Goal: Transaction & Acquisition: Purchase product/service

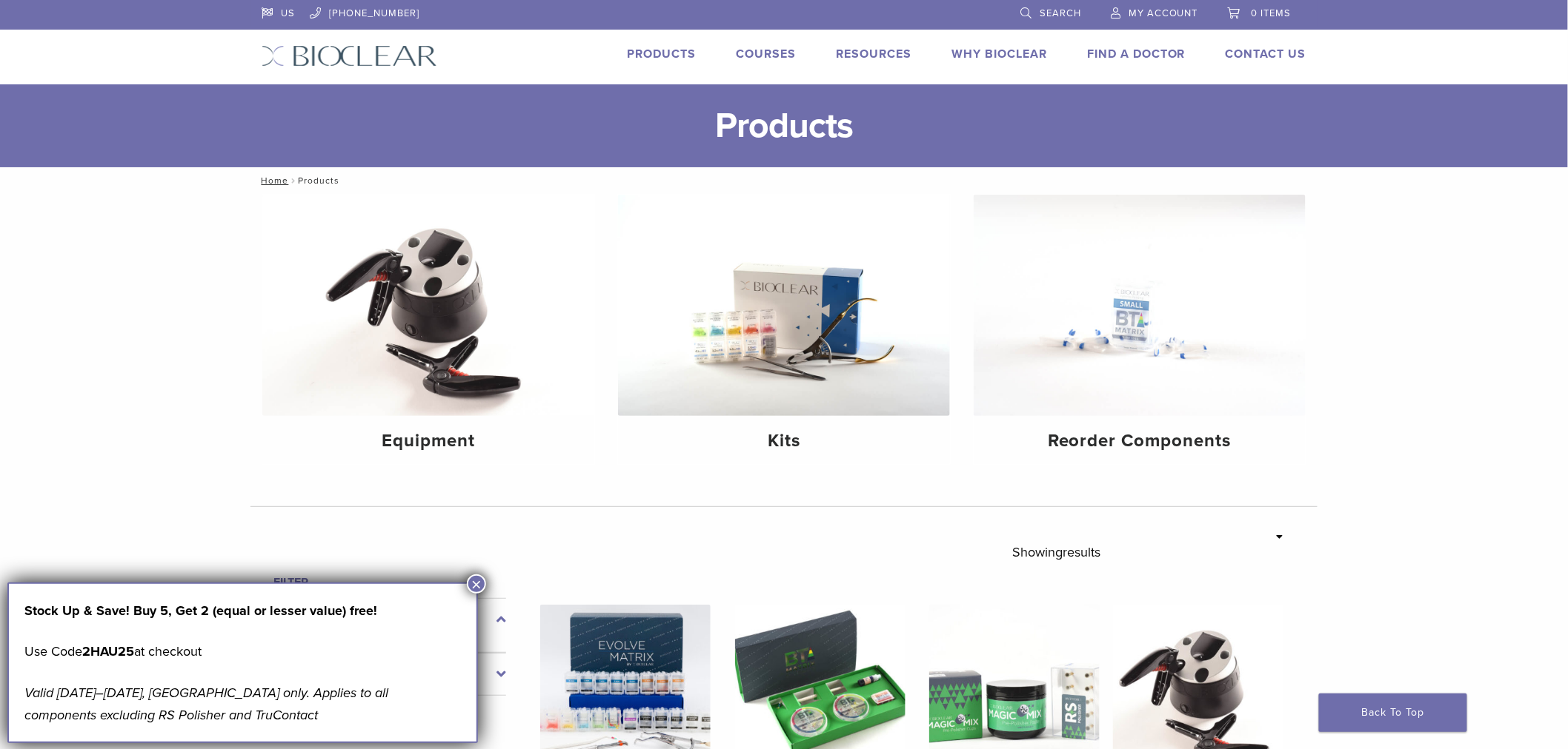
click at [648, 56] on link "Products" at bounding box center [661, 54] width 69 height 15
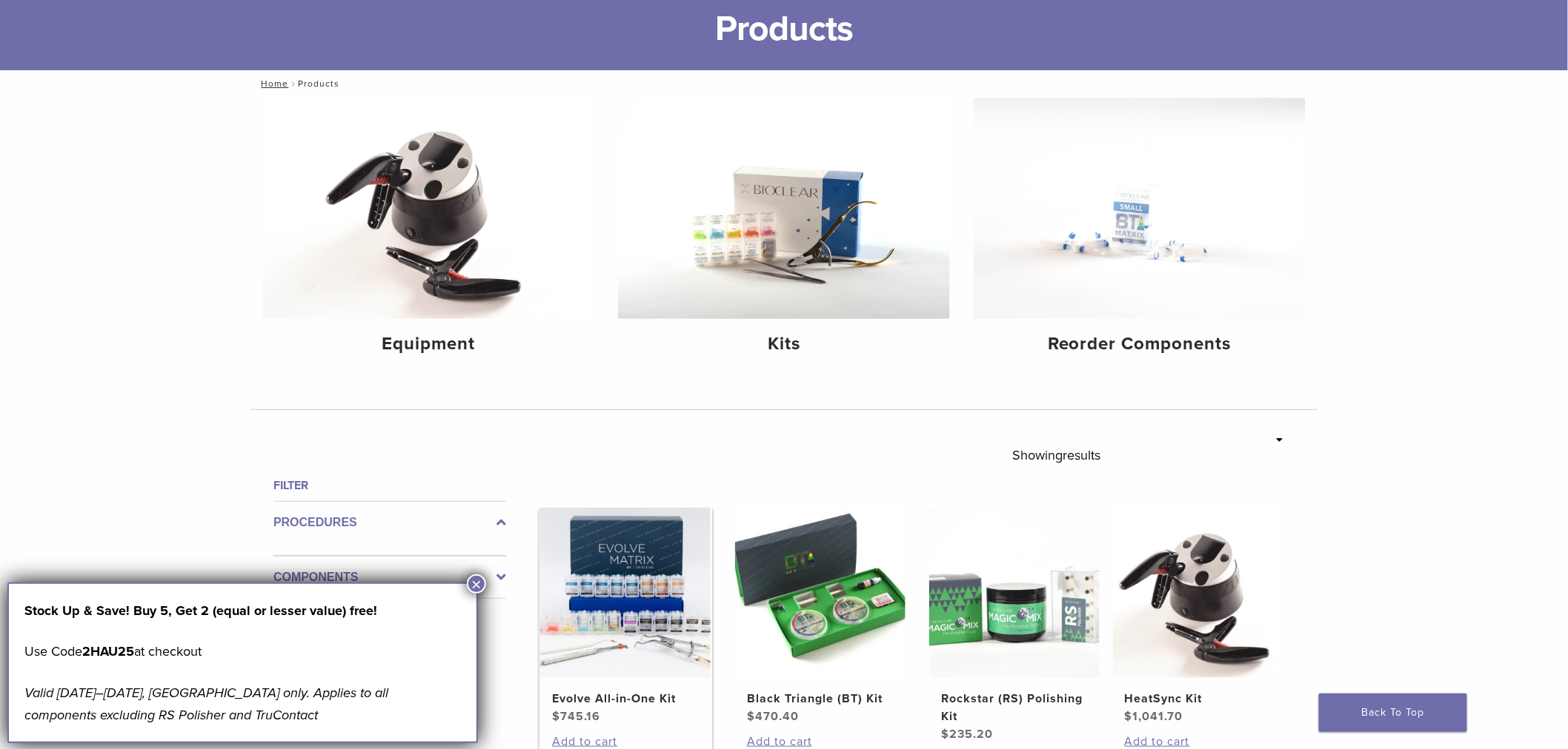
scroll to position [23, 0]
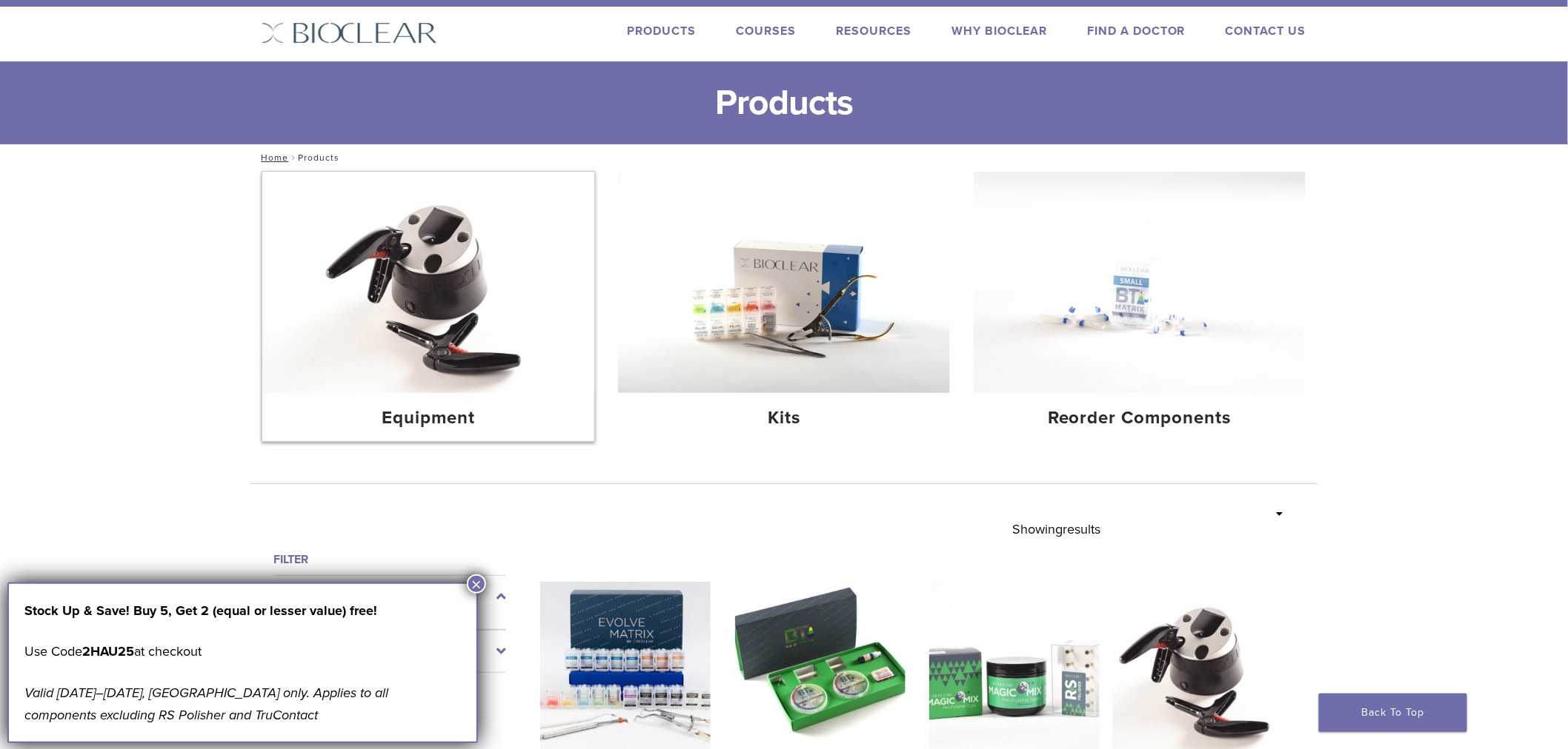
click at [505, 287] on img at bounding box center [428, 282] width 332 height 222
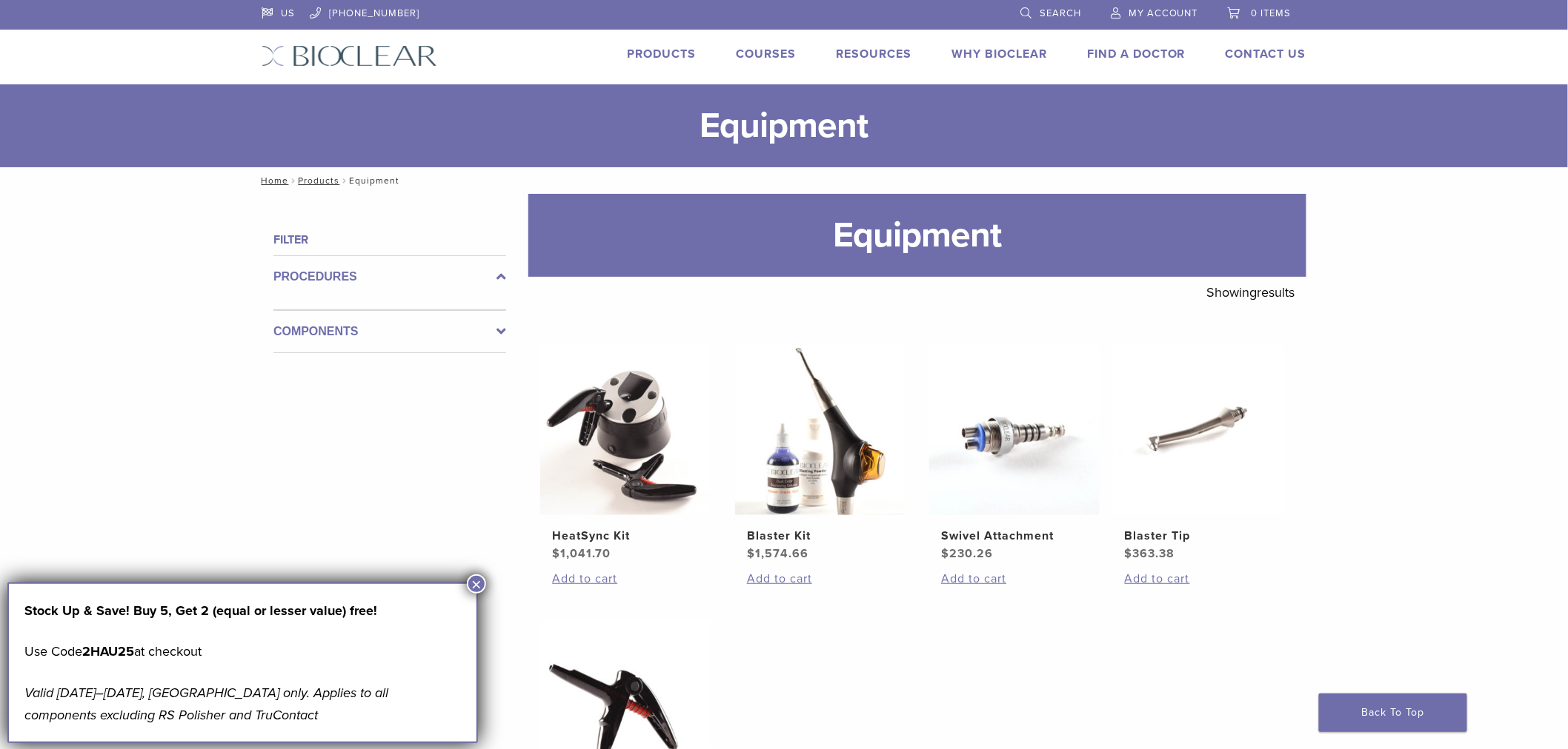
click at [671, 46] on link "Products" at bounding box center [661, 54] width 69 height 15
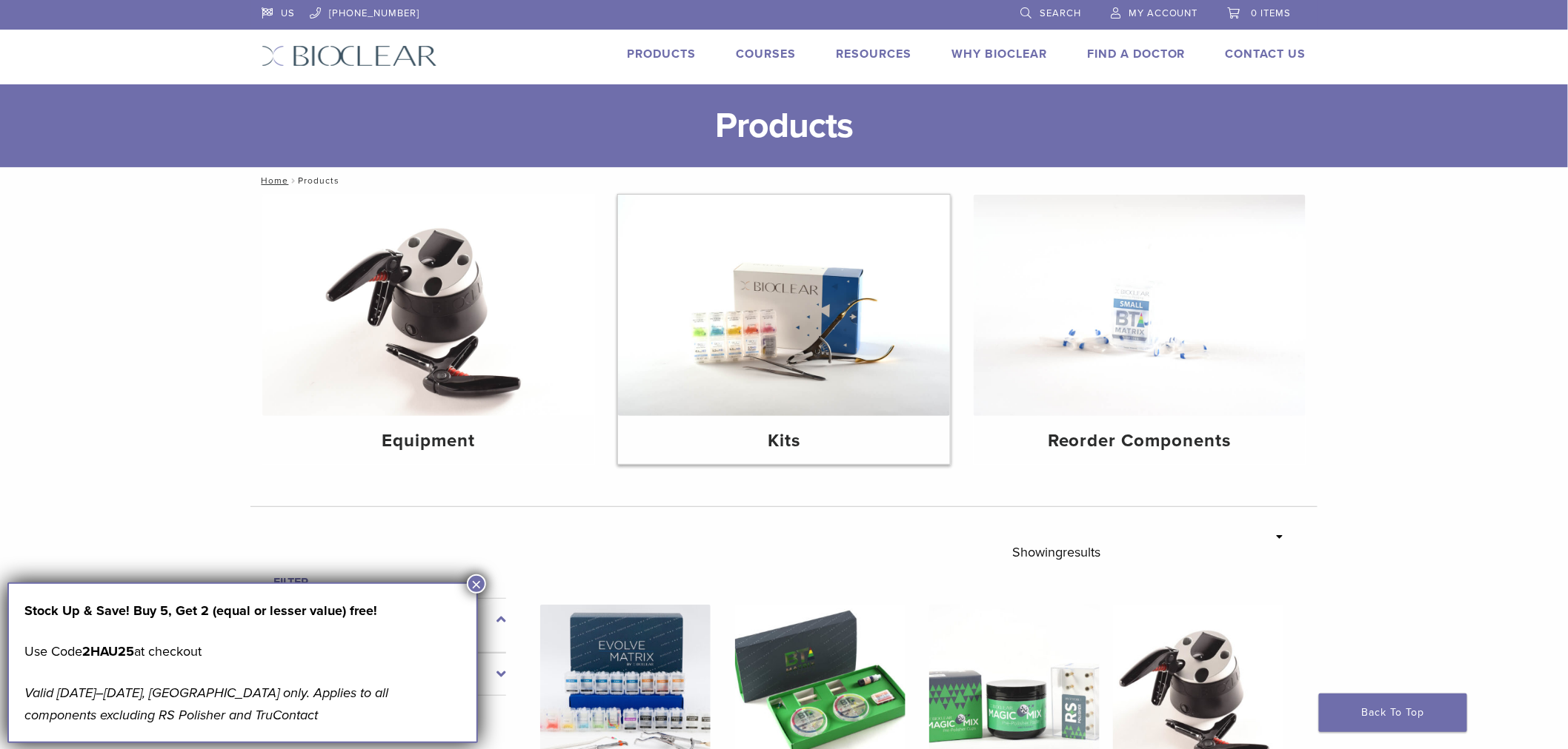
click at [862, 338] on img at bounding box center [784, 306] width 332 height 222
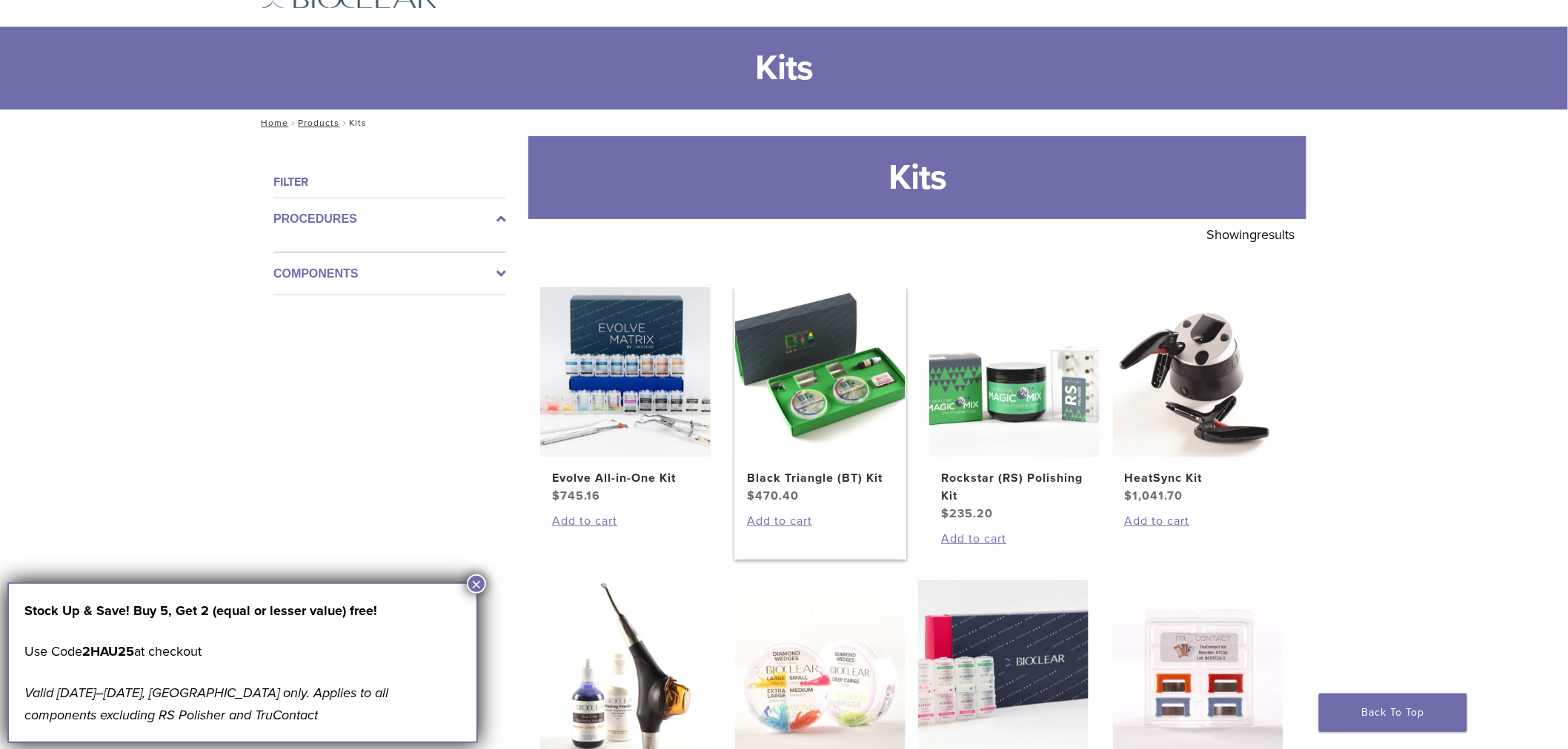
scroll to position [33, 0]
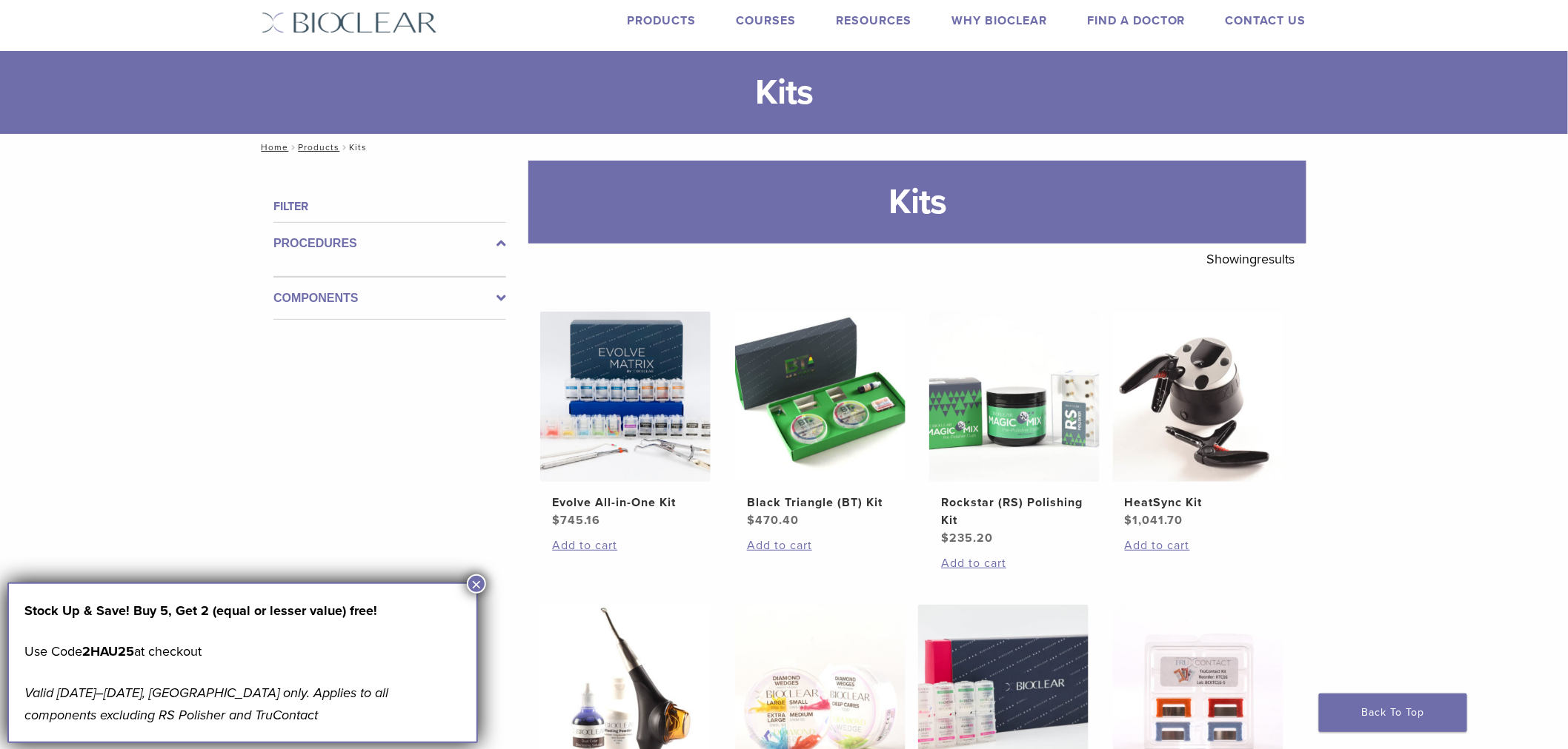
click at [501, 297] on icon at bounding box center [501, 298] width 9 height 18
click at [501, 297] on div "Components" at bounding box center [390, 293] width 233 height 55
click at [501, 289] on icon at bounding box center [501, 286] width 9 height 18
click at [586, 389] on img at bounding box center [625, 397] width 171 height 170
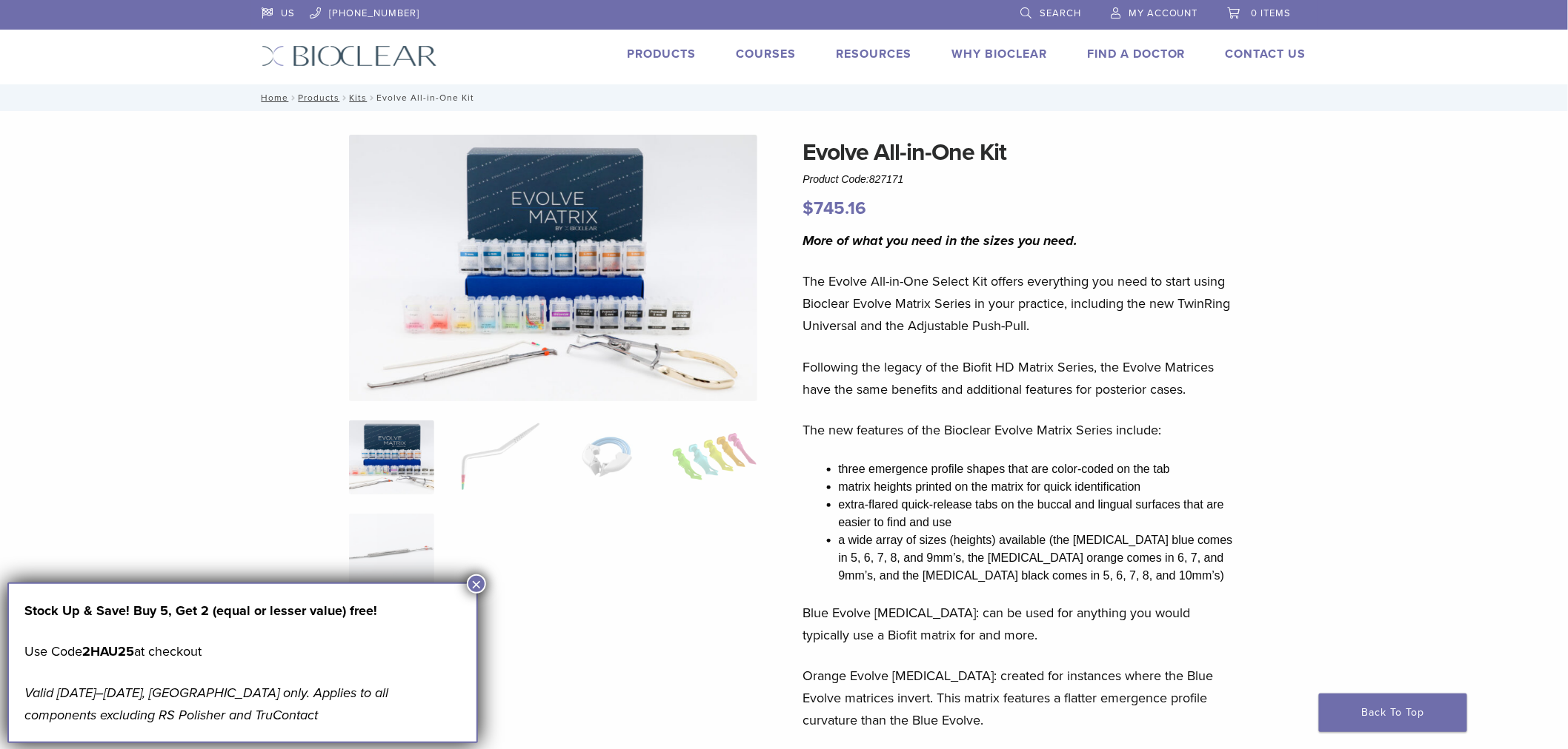
click at [475, 354] on img at bounding box center [553, 268] width 409 height 267
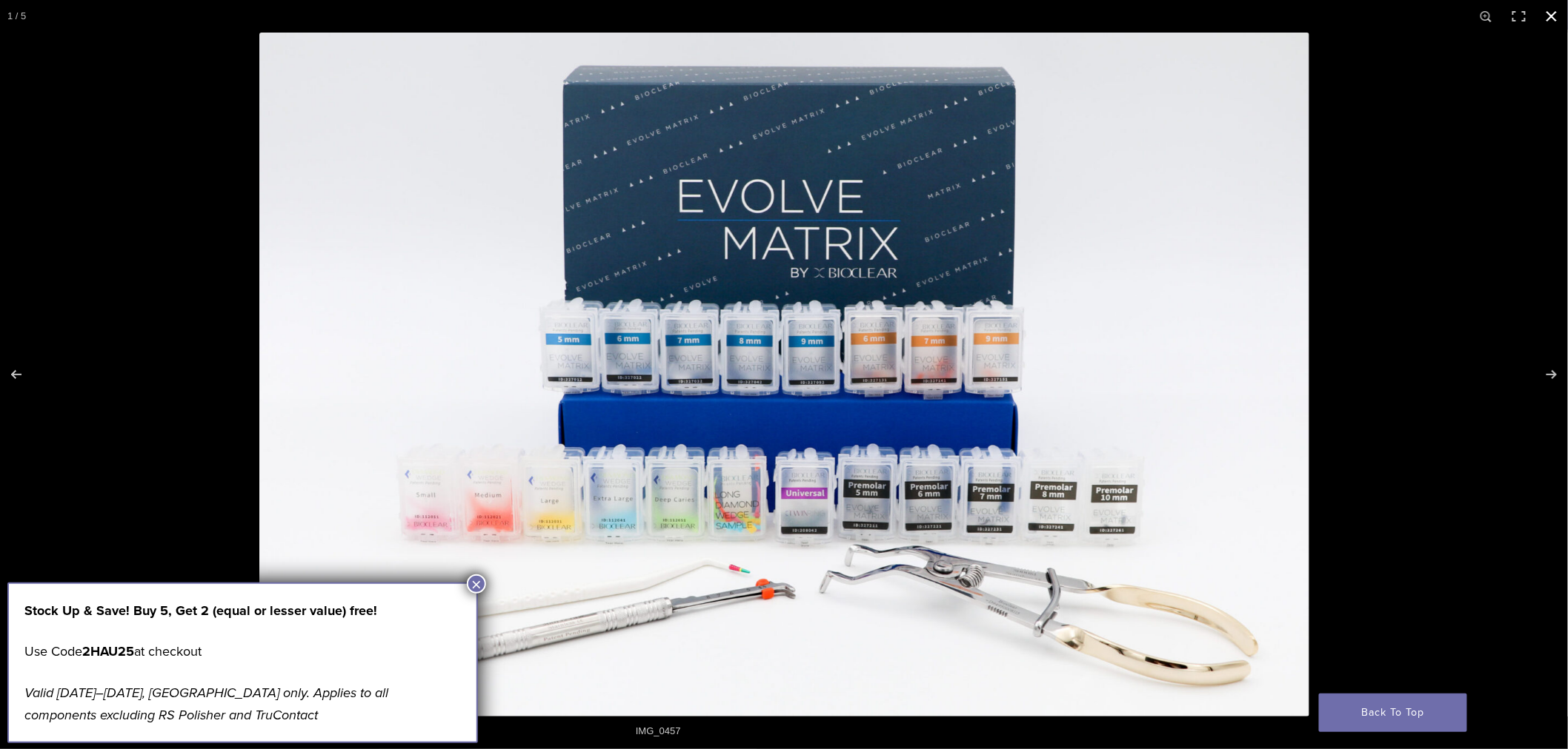
click at [1446, 277] on div at bounding box center [1043, 406] width 1568 height 749
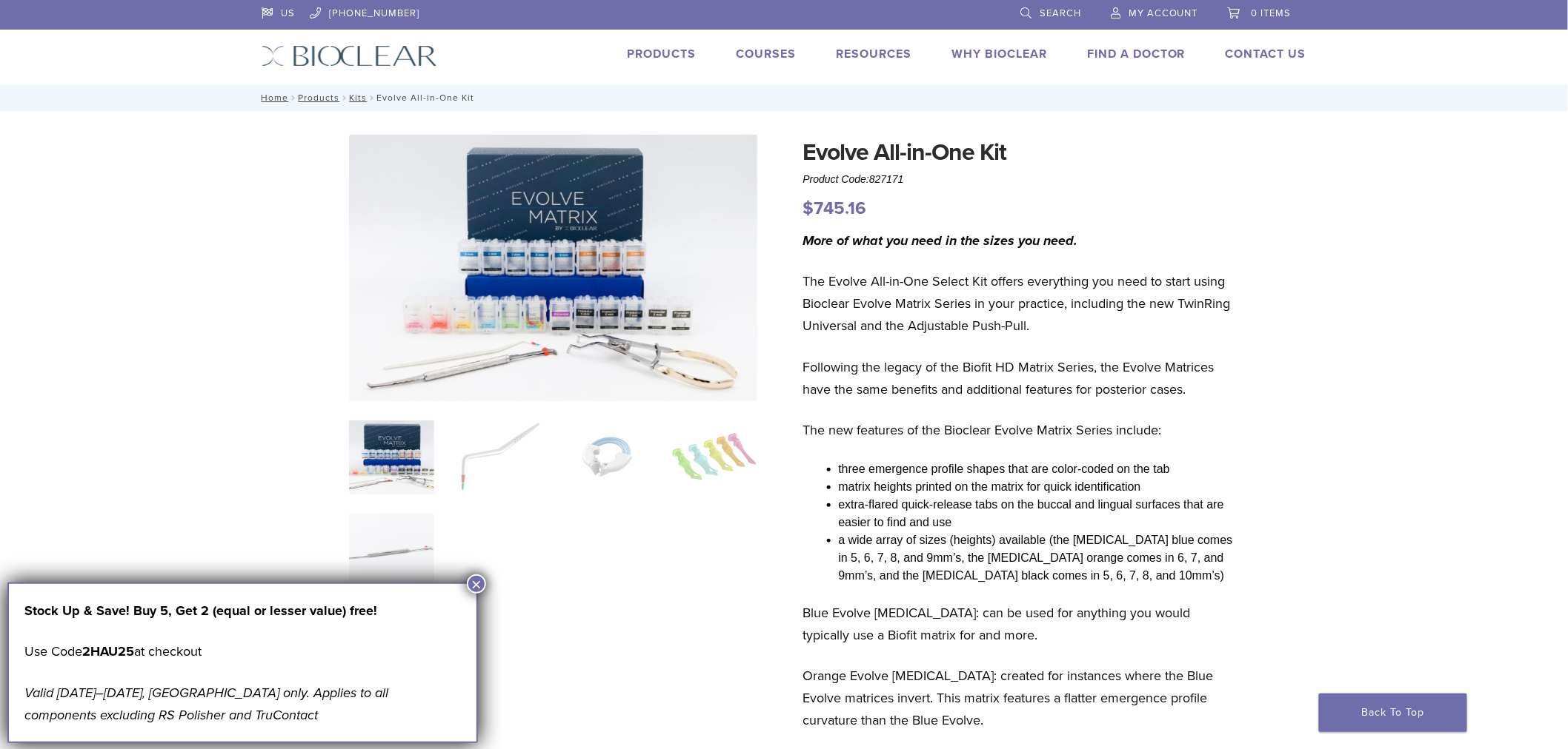
click at [649, 50] on link "Products" at bounding box center [661, 54] width 69 height 15
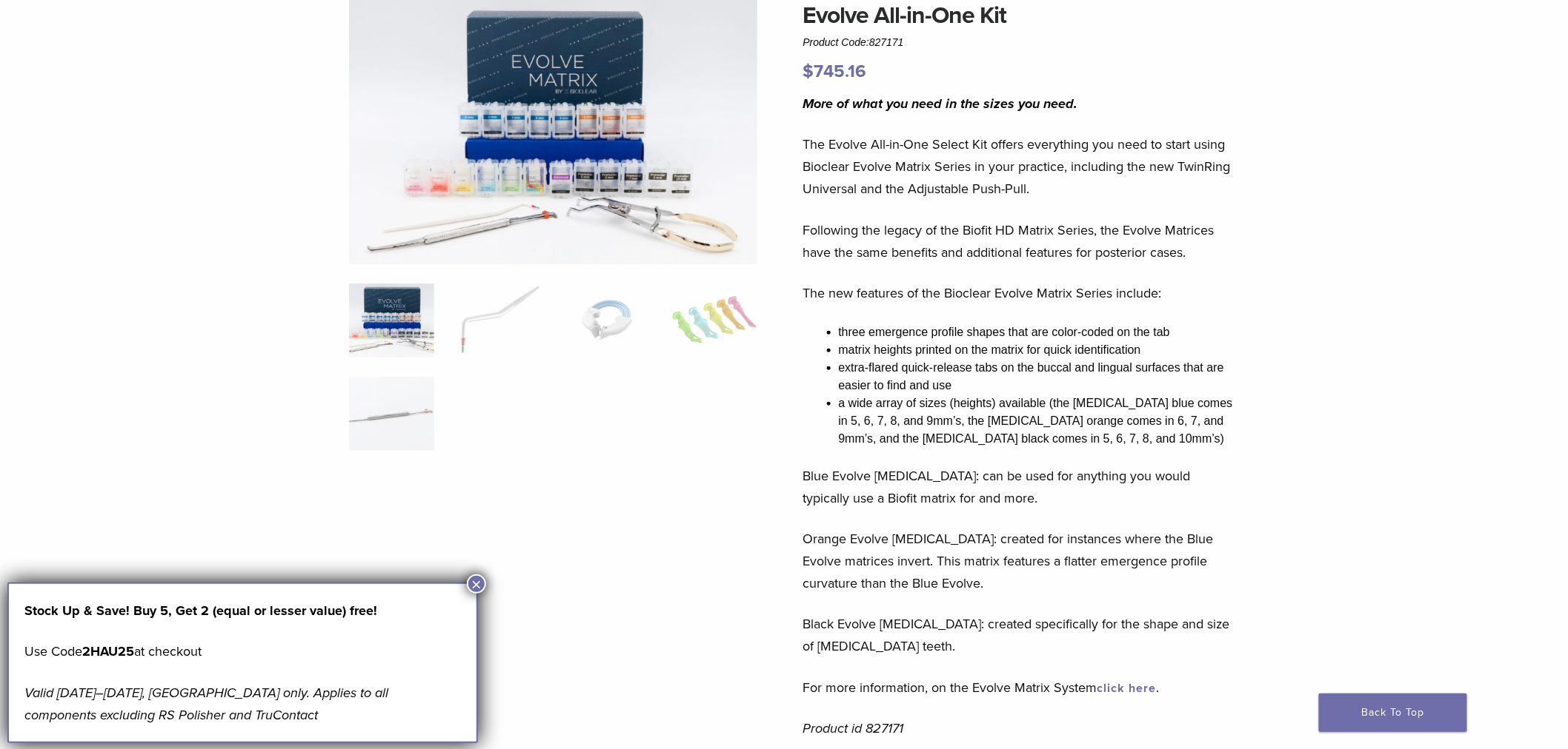
scroll to position [351, 0]
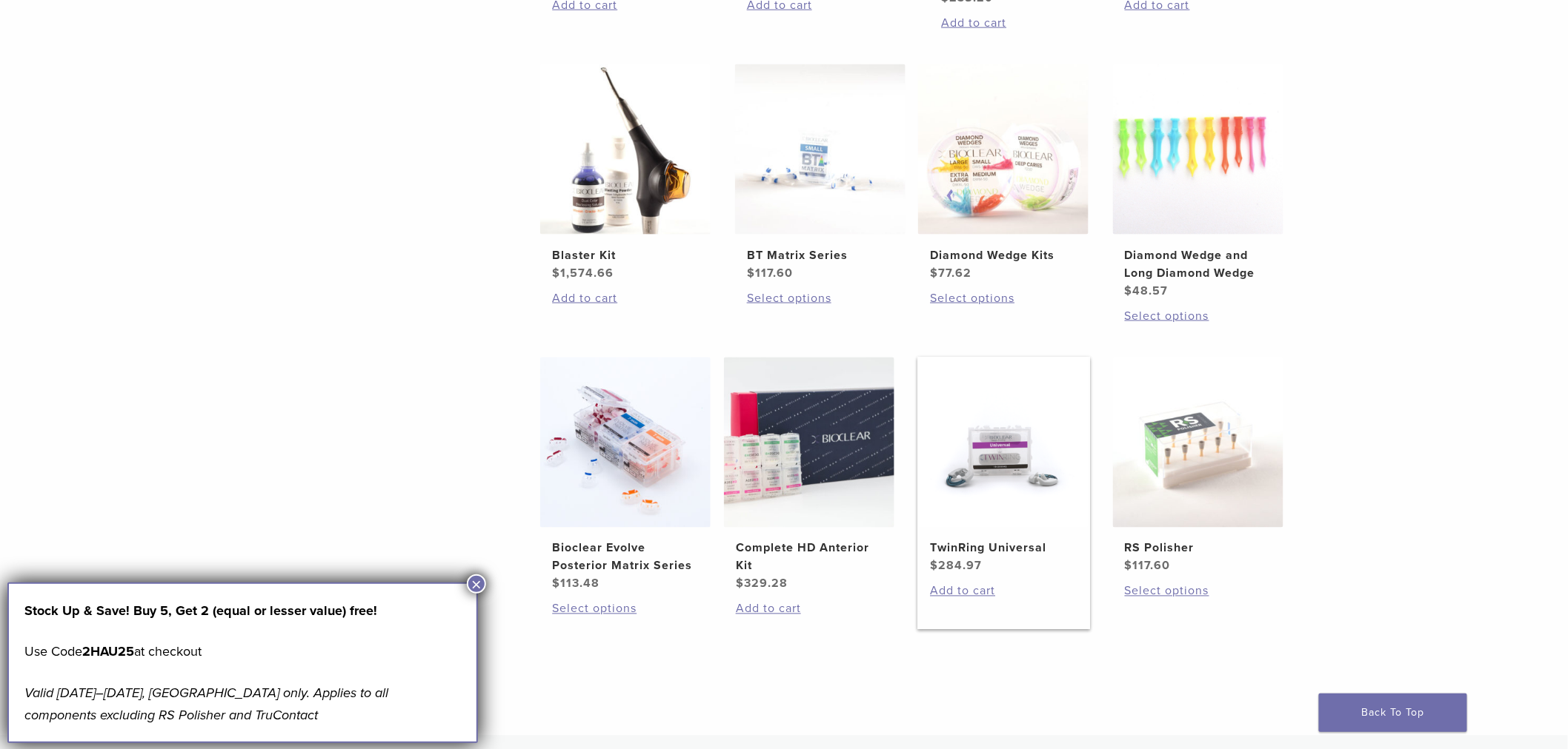
scroll to position [828, 0]
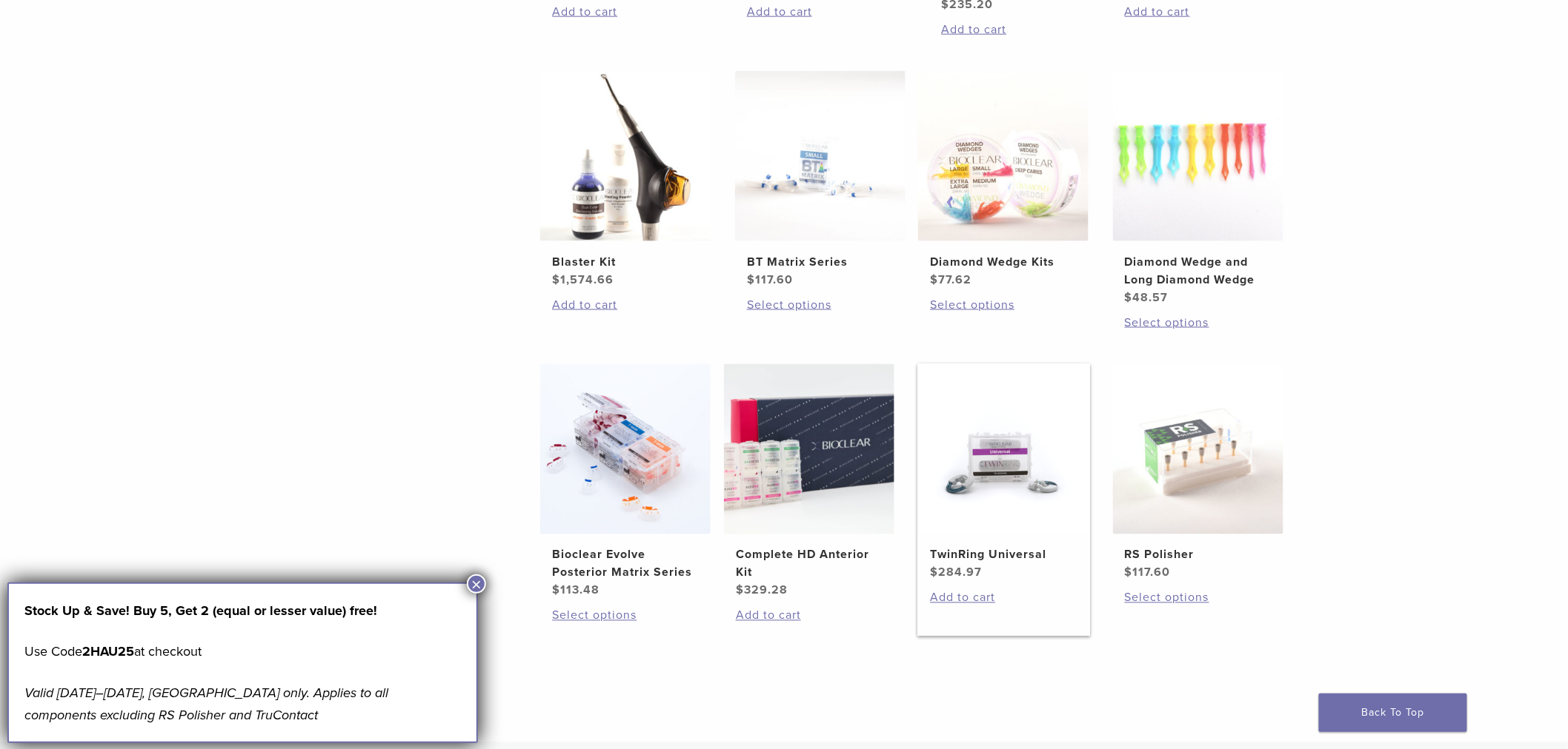
click at [985, 472] on img at bounding box center [1003, 450] width 171 height 170
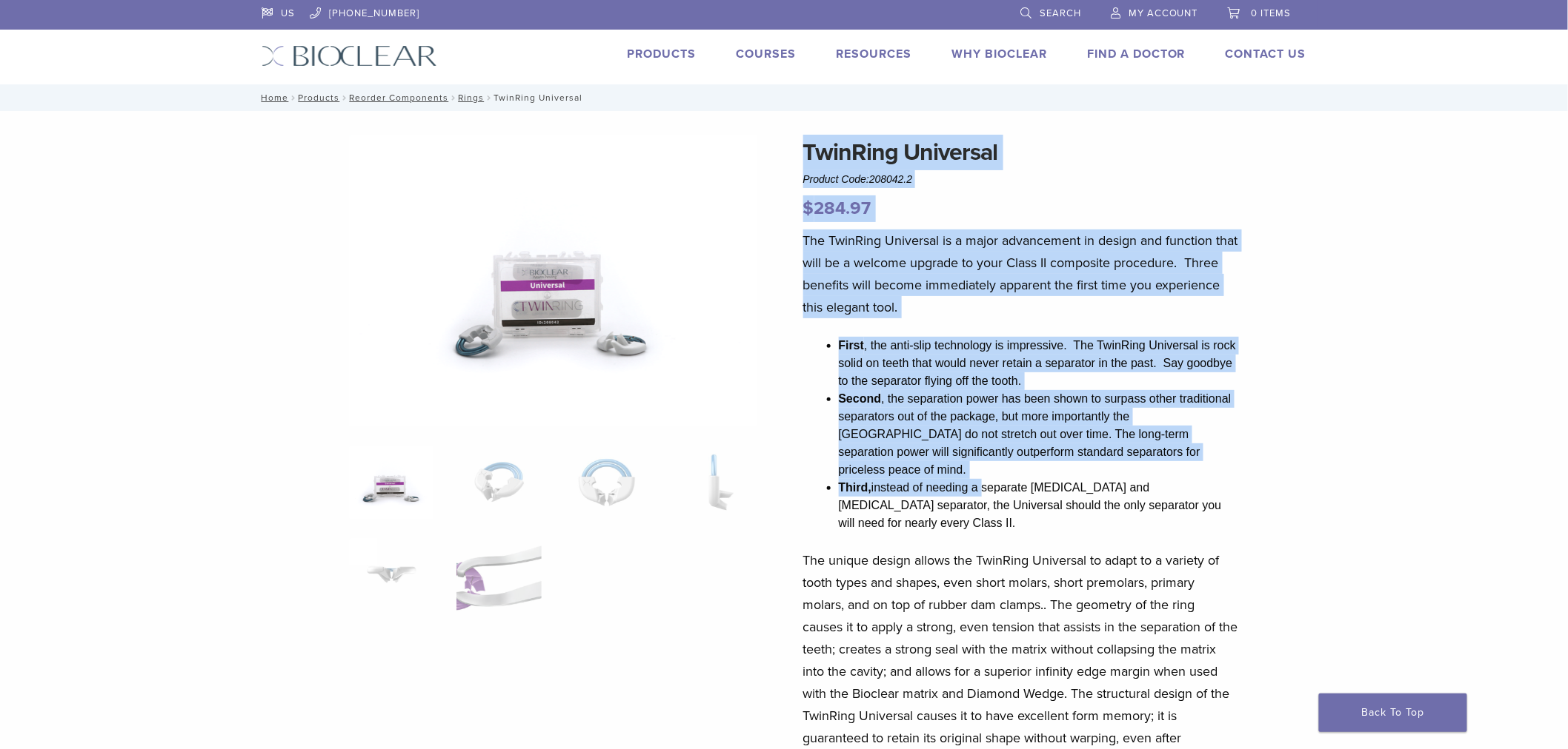
drag, startPoint x: 0, startPoint y: 0, endPoint x: 663, endPoint y: 523, distance: 844.5
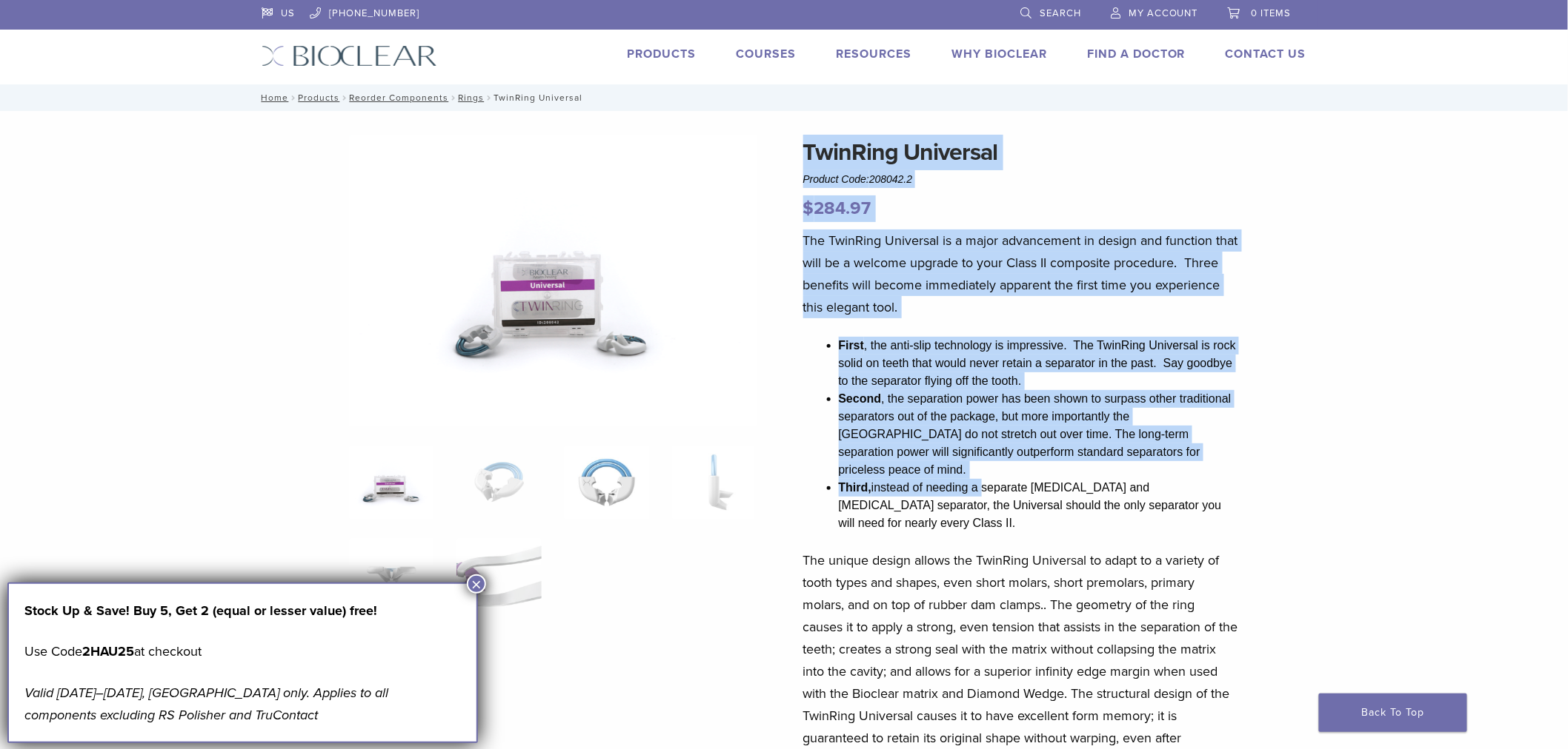
click at [607, 487] on img at bounding box center [606, 483] width 85 height 74
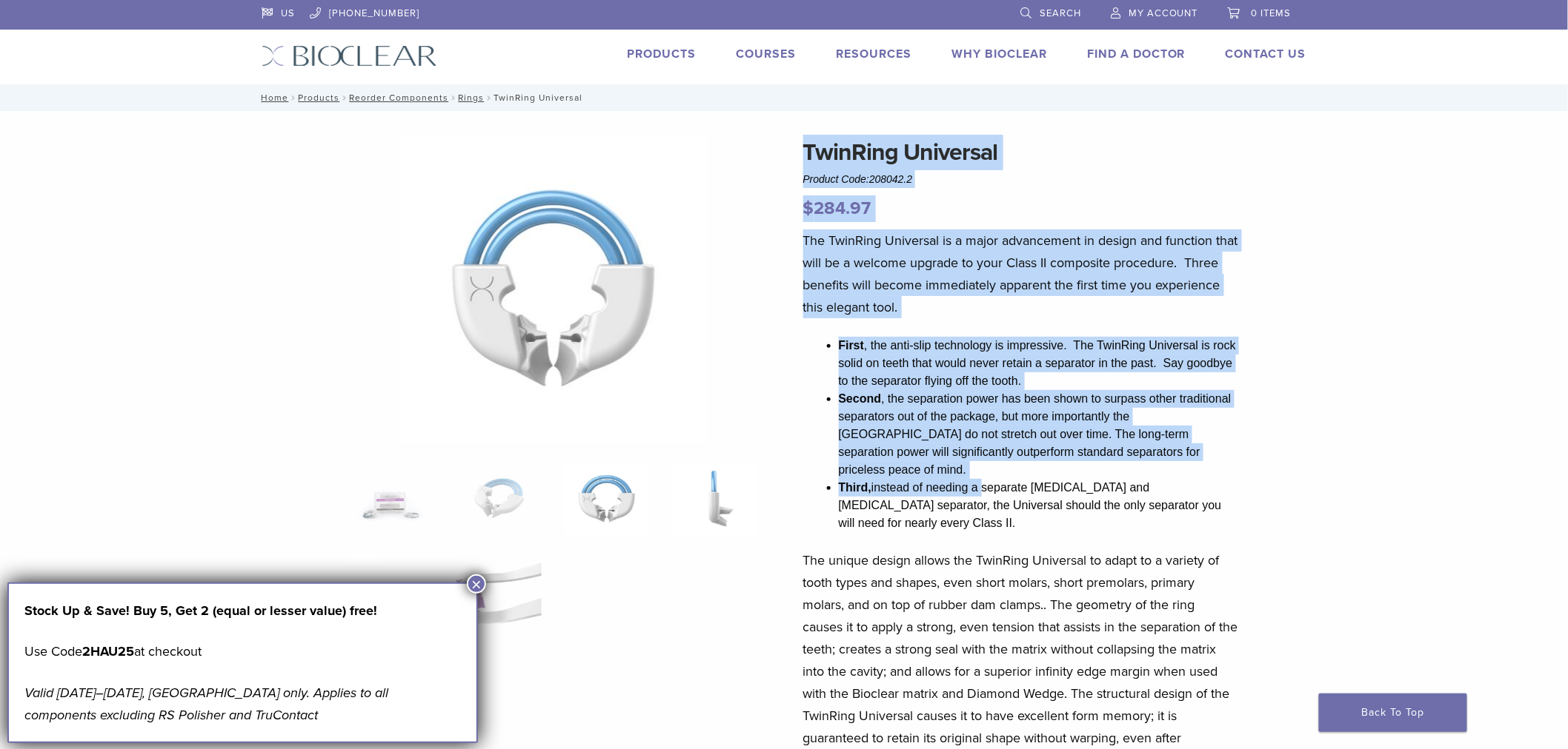
click at [688, 480] on img at bounding box center [714, 499] width 85 height 74
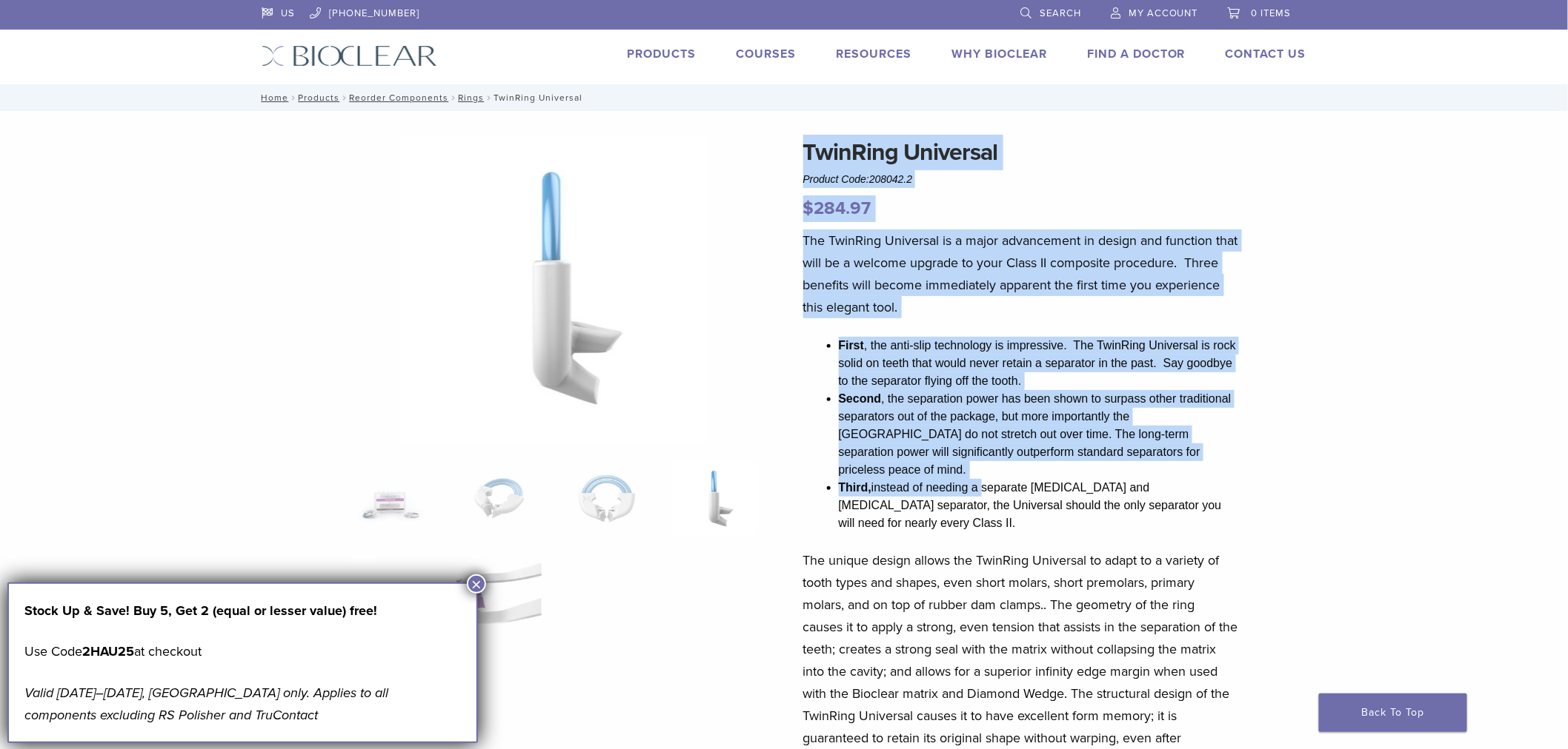
click at [683, 50] on link "Products" at bounding box center [661, 54] width 69 height 15
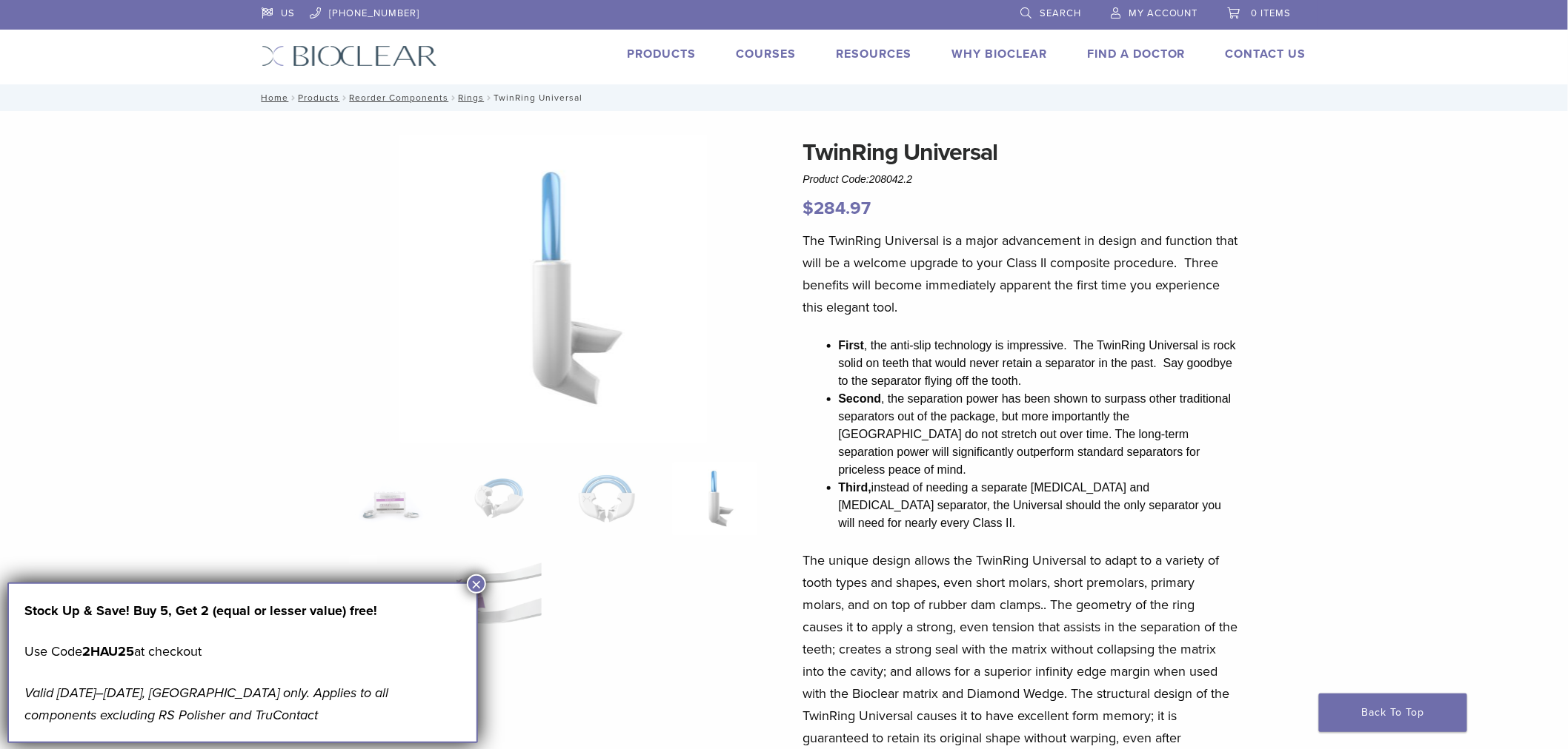
click at [1138, 24] on li "My Account" at bounding box center [1155, 13] width 117 height 27
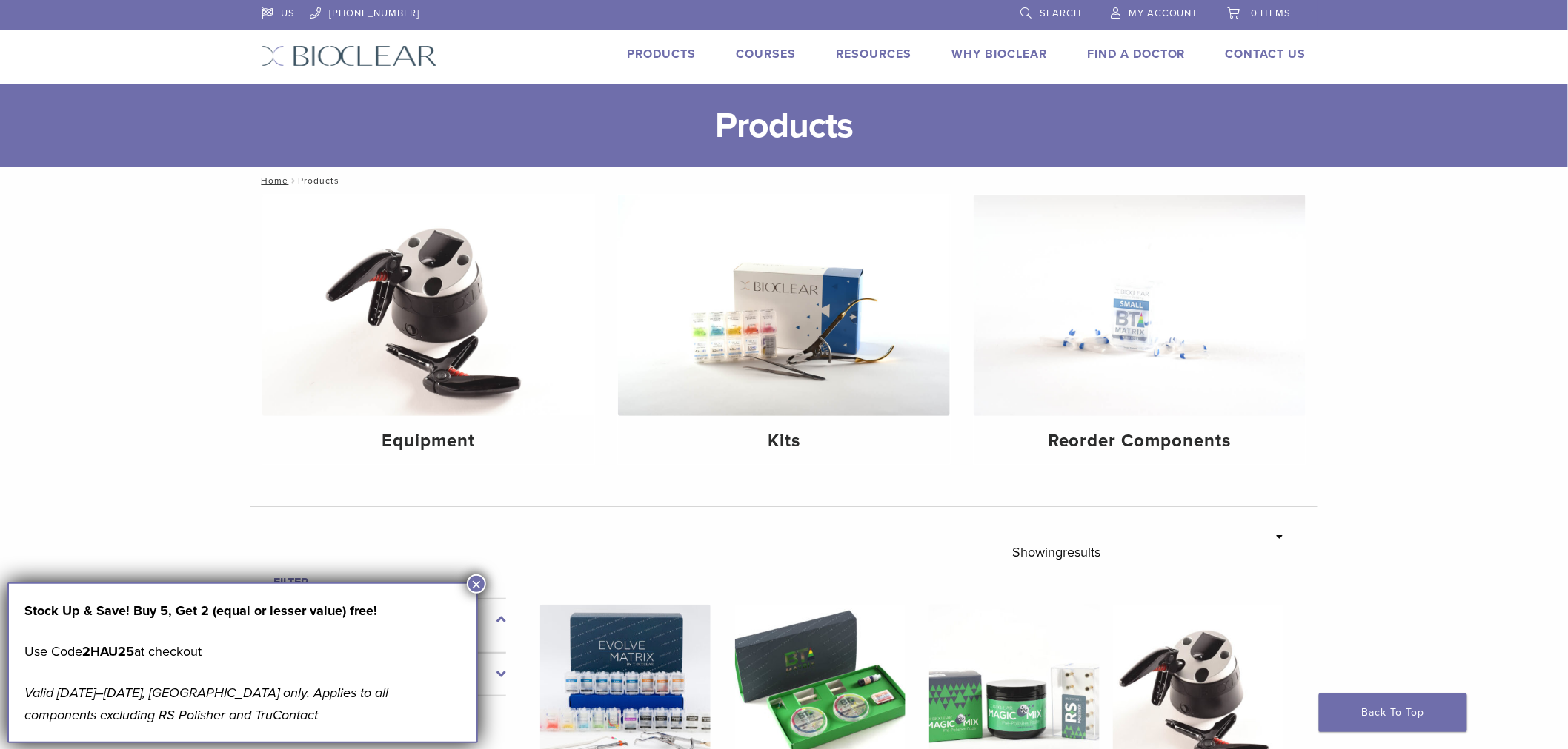
click at [1164, 9] on span "My Account" at bounding box center [1163, 13] width 70 height 12
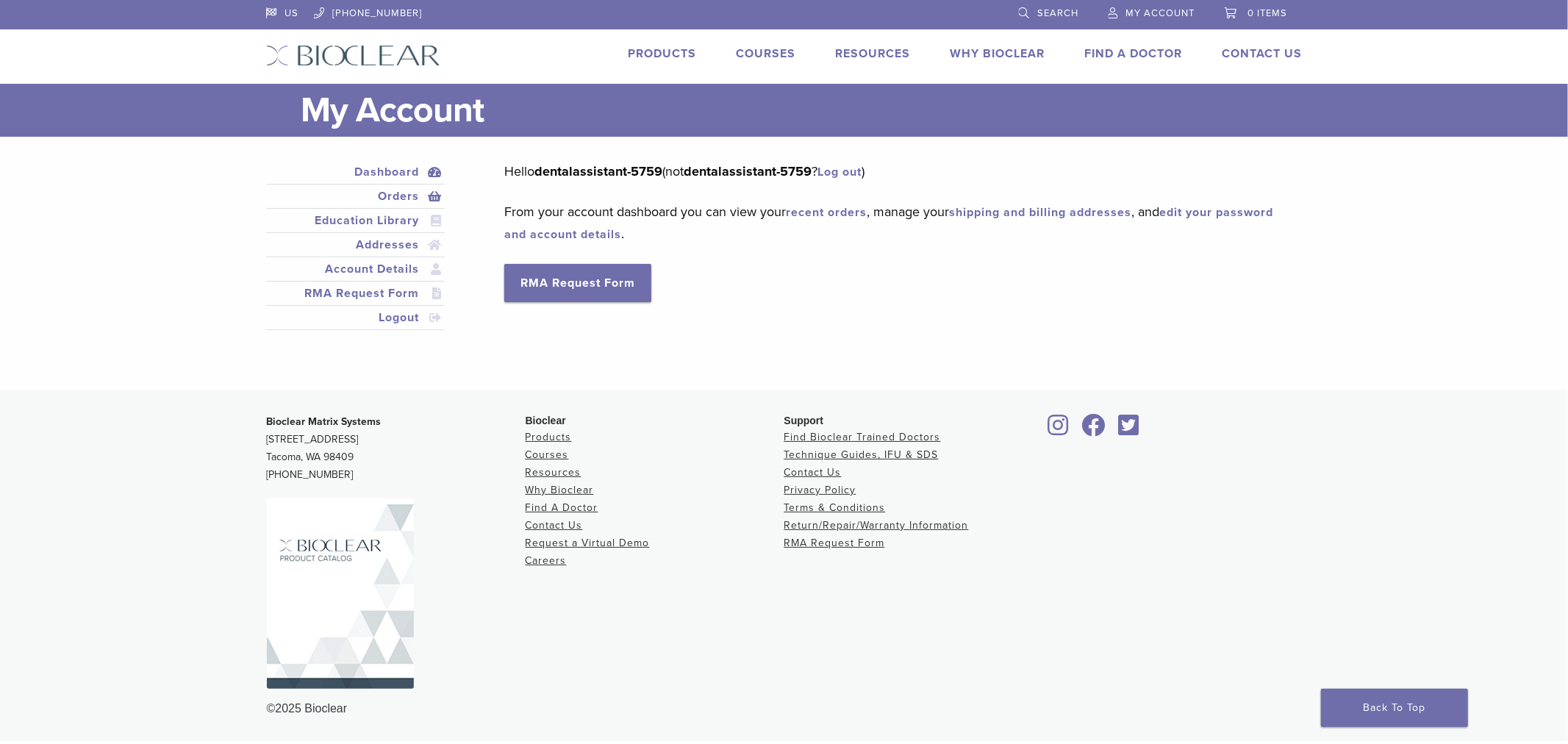
click at [410, 201] on link "Orders" at bounding box center [355, 196] width 174 height 18
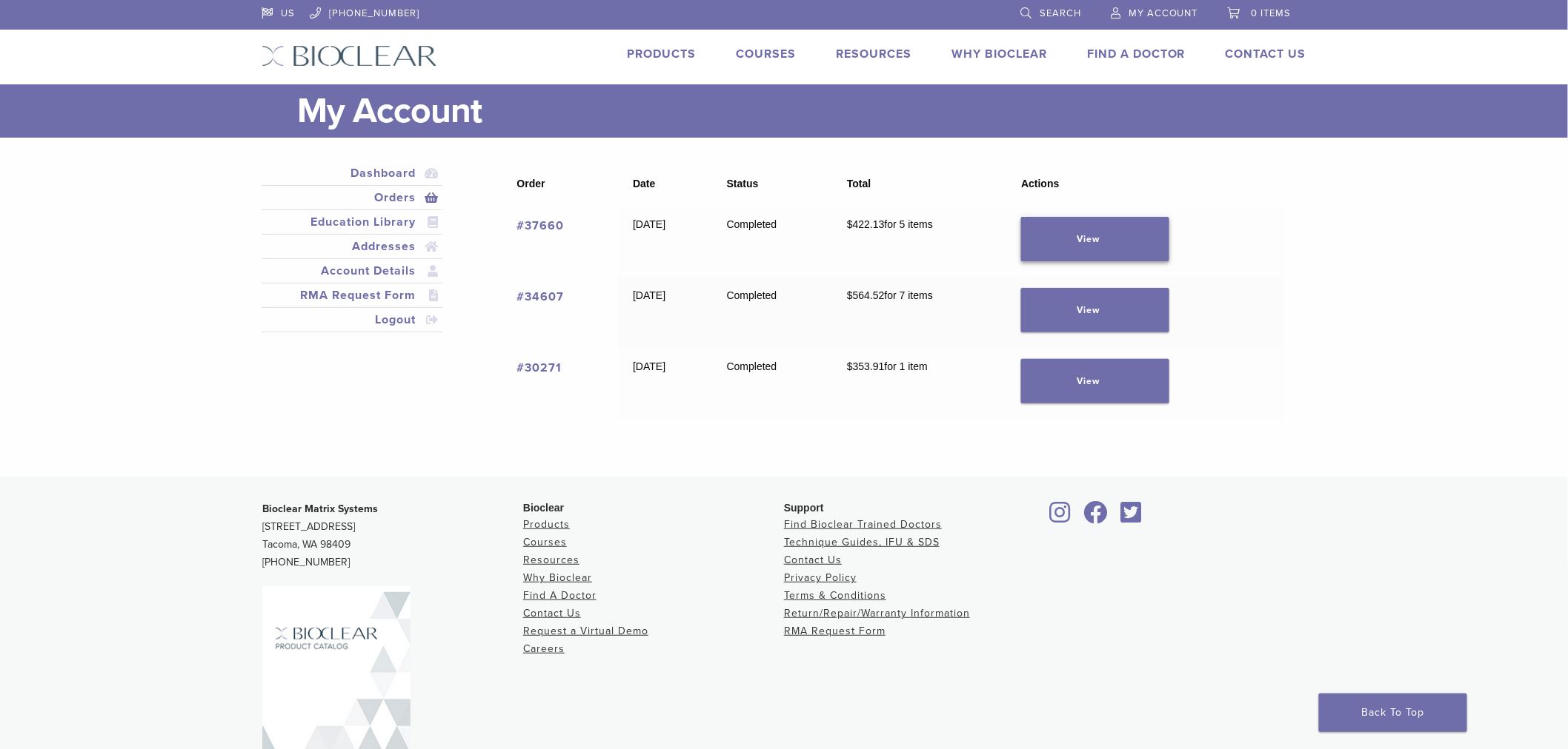
click at [1097, 247] on link "View" at bounding box center [1095, 239] width 148 height 45
click at [1100, 318] on link "View" at bounding box center [1095, 310] width 148 height 45
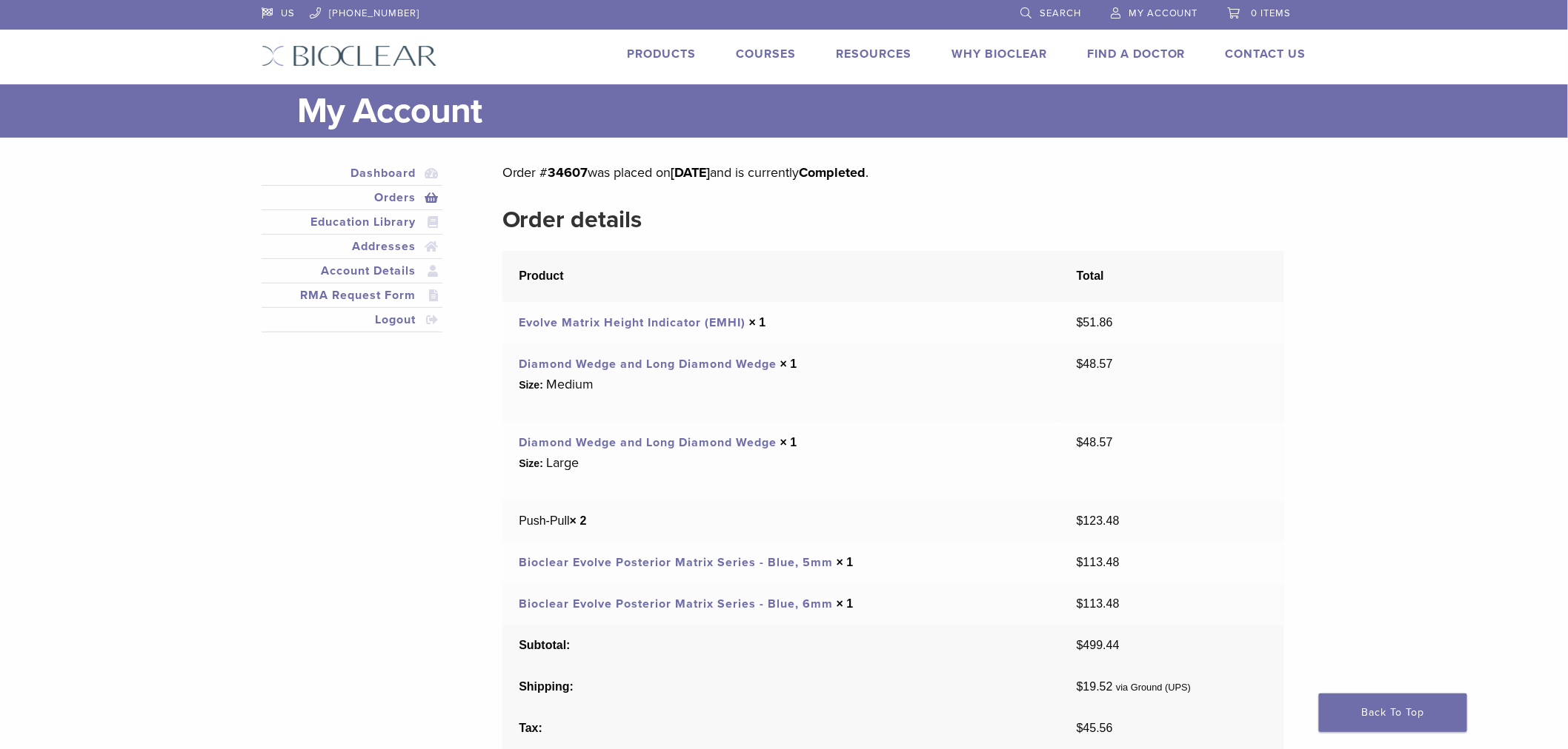
click at [714, 364] on link "Diamond Wedge and Long Diamond Wedge" at bounding box center [647, 365] width 258 height 15
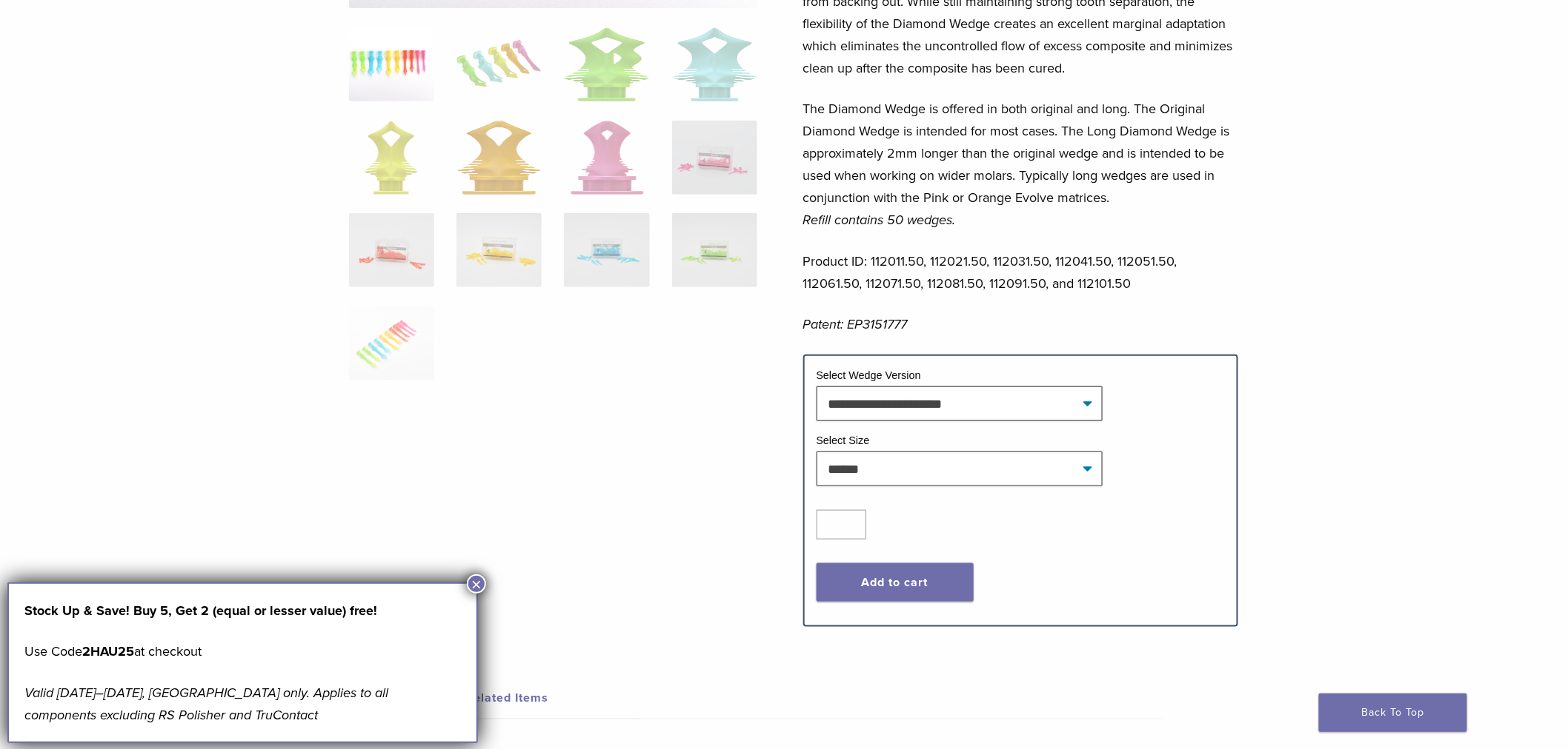
scroll to position [443, 0]
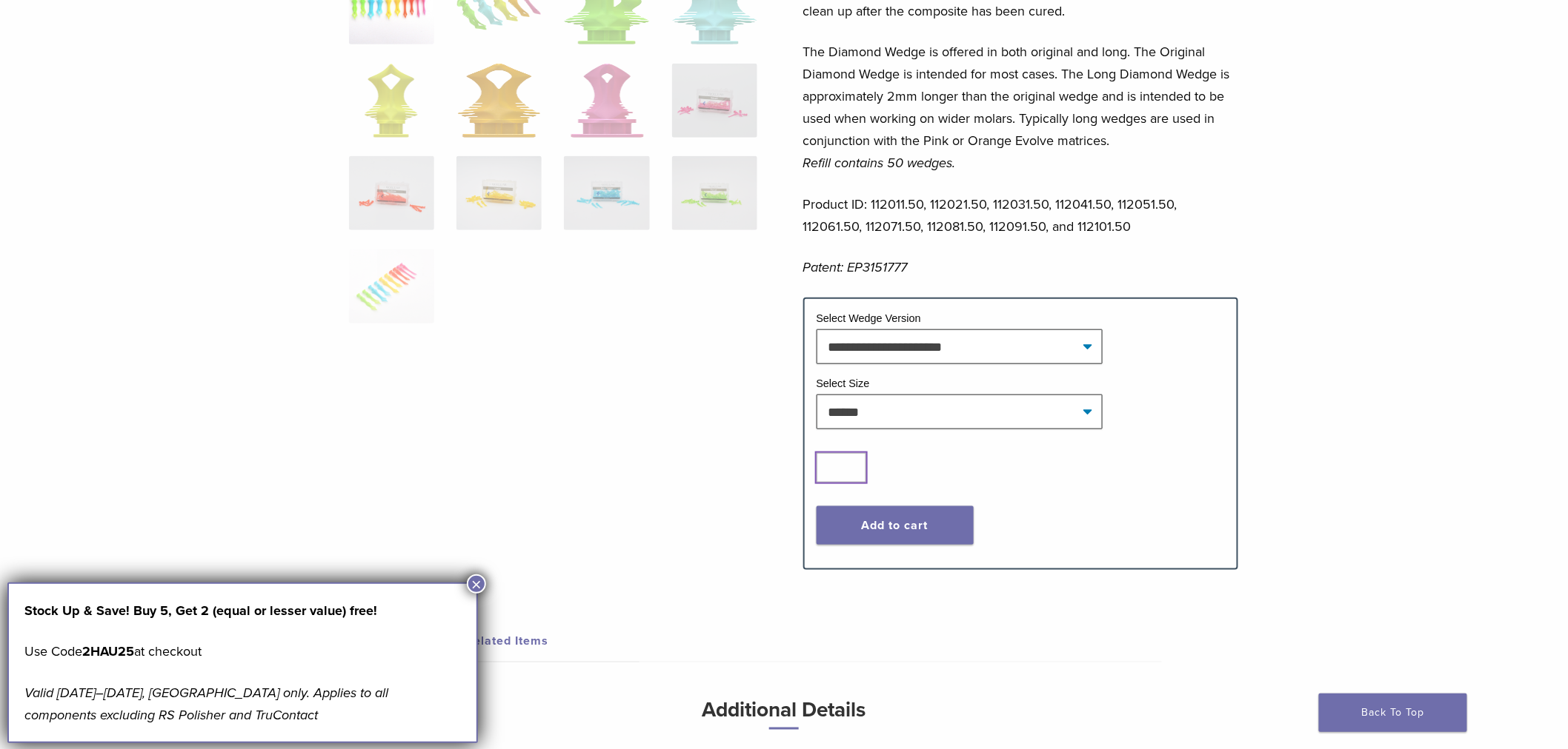
type input "*"
click at [854, 463] on input "*" at bounding box center [841, 468] width 50 height 29
click at [850, 532] on button "Add to cart" at bounding box center [895, 526] width 157 height 39
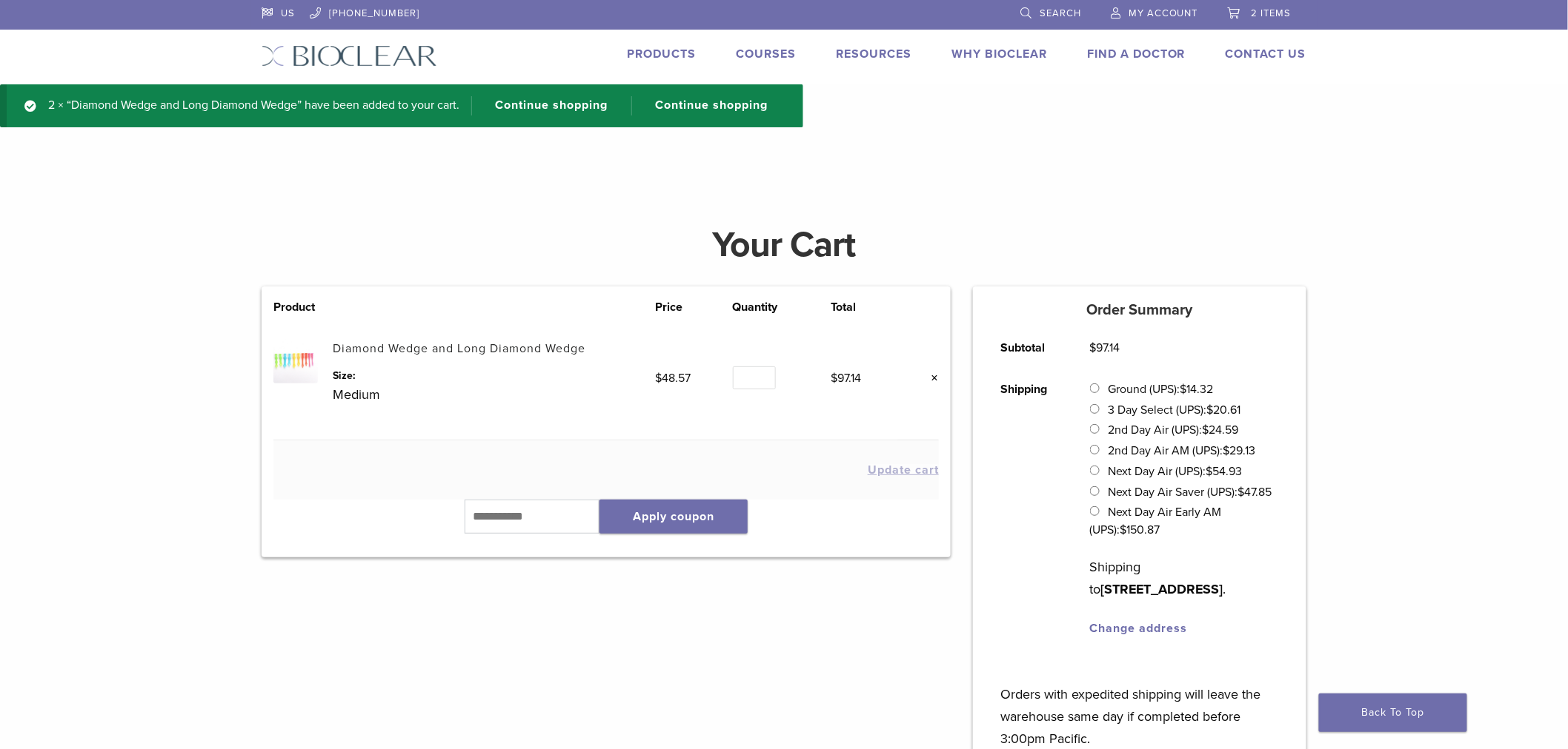
click at [668, 47] on link "Products" at bounding box center [661, 54] width 69 height 15
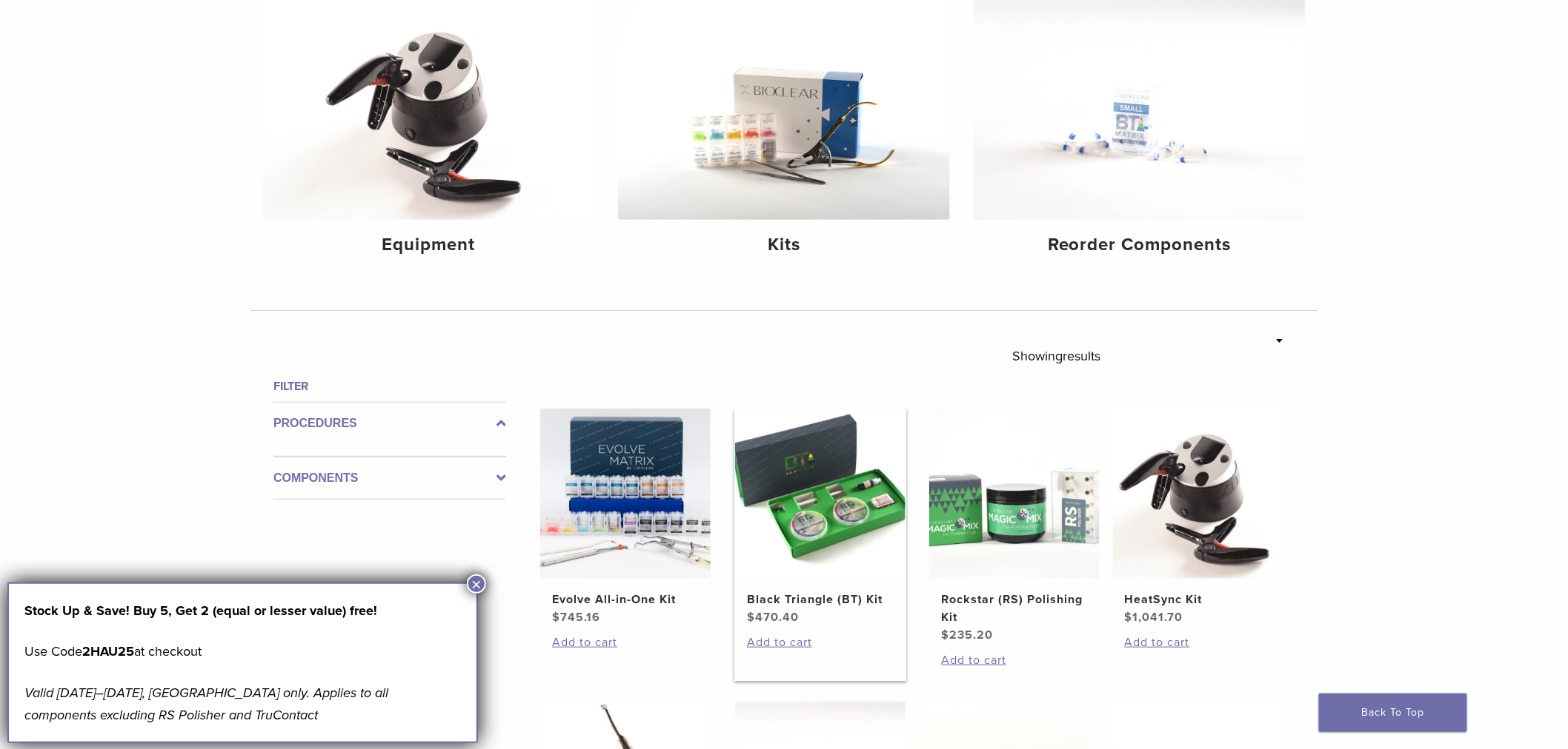
scroll to position [186, 0]
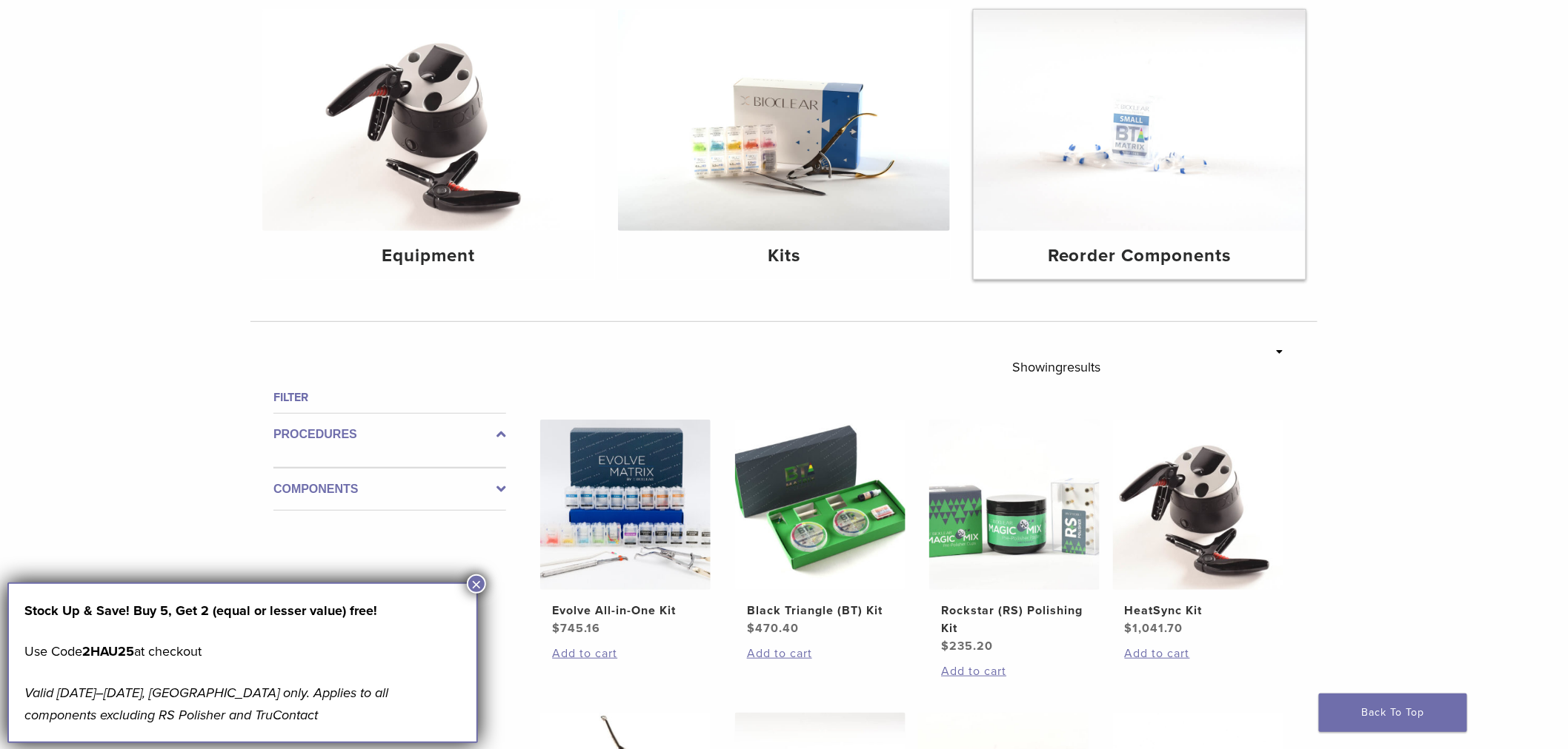
click at [1112, 143] on img at bounding box center [1140, 120] width 332 height 222
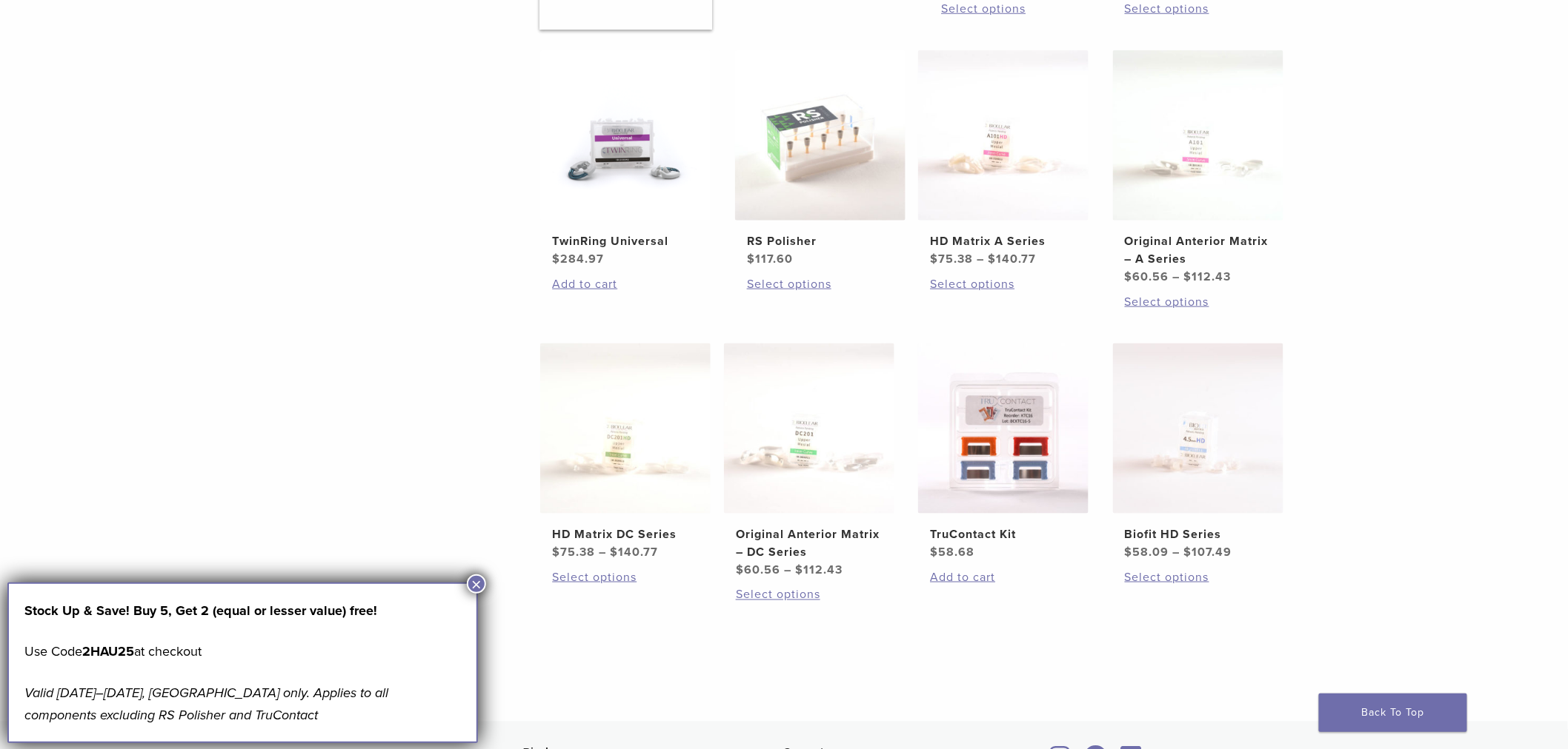
scroll to position [608, 0]
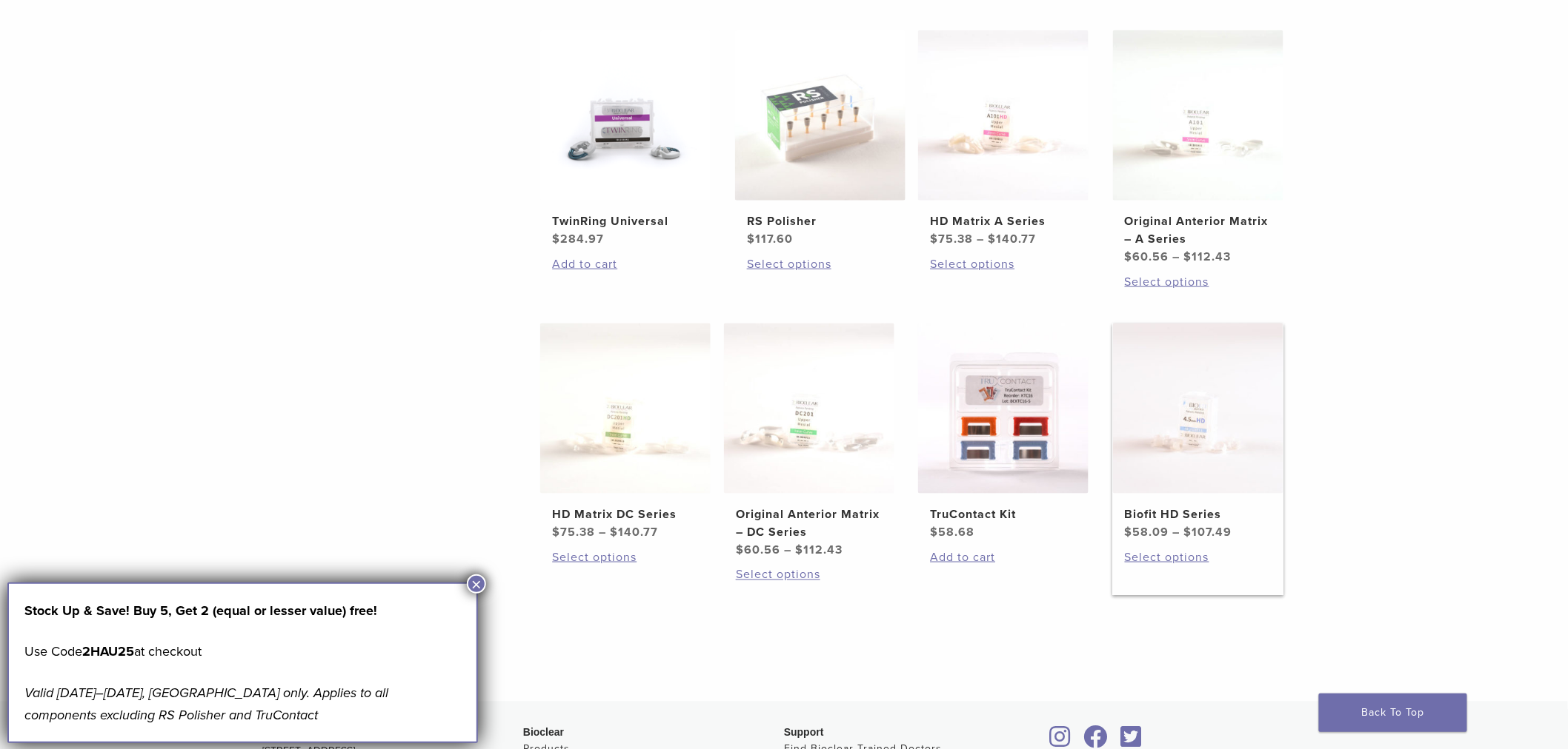
click at [1267, 444] on img at bounding box center [1199, 409] width 171 height 170
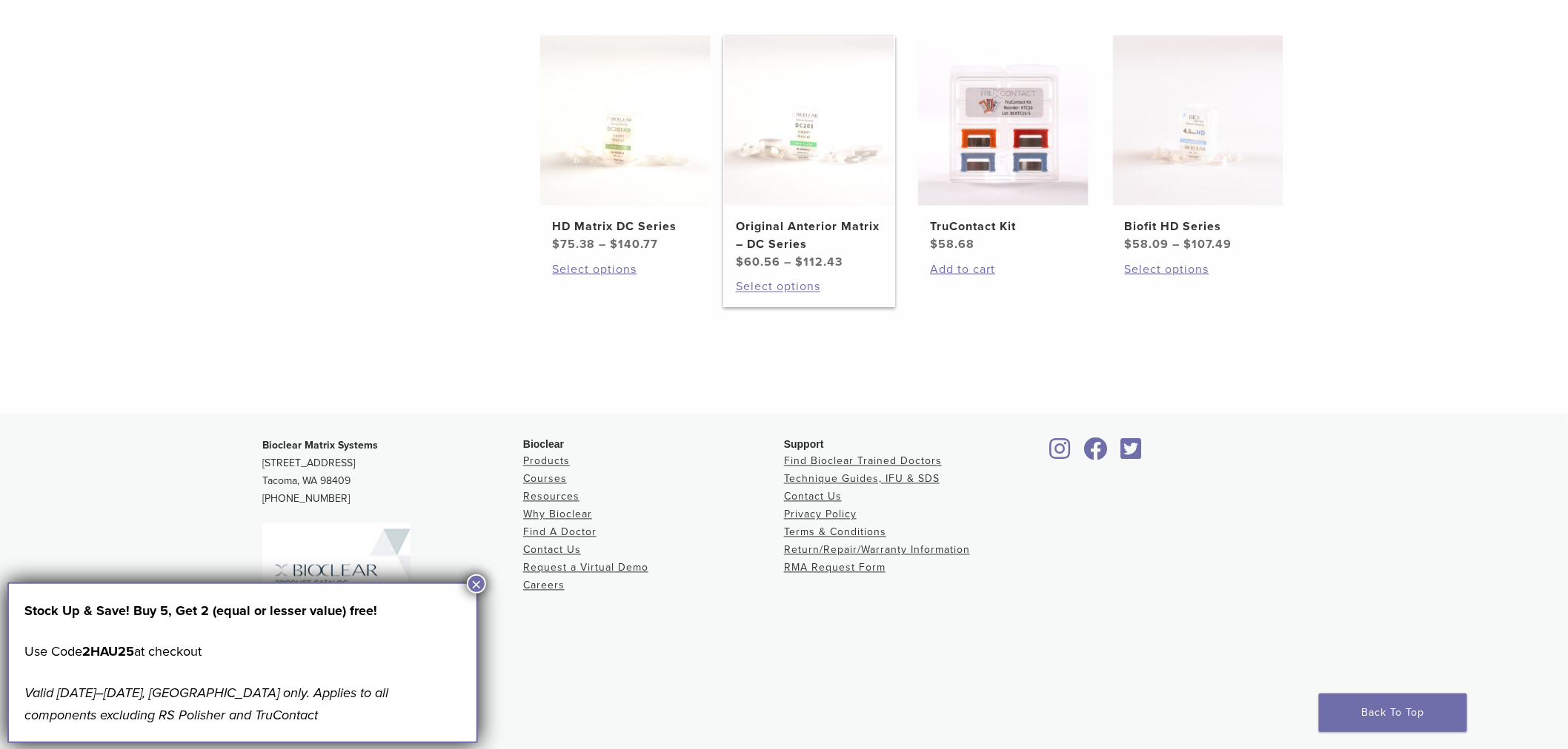
scroll to position [897, 0]
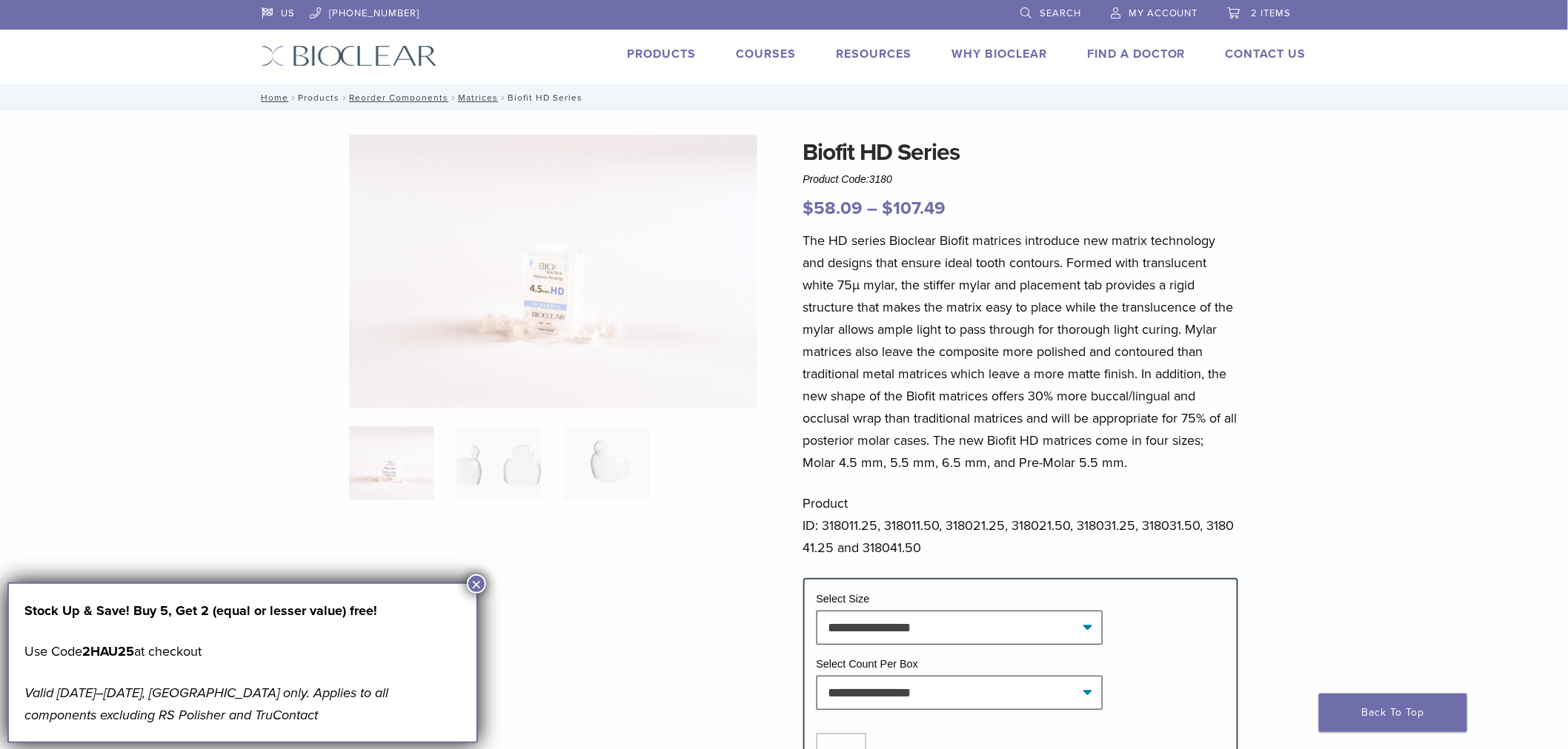
click at [315, 93] on link "Products" at bounding box center [318, 98] width 42 height 10
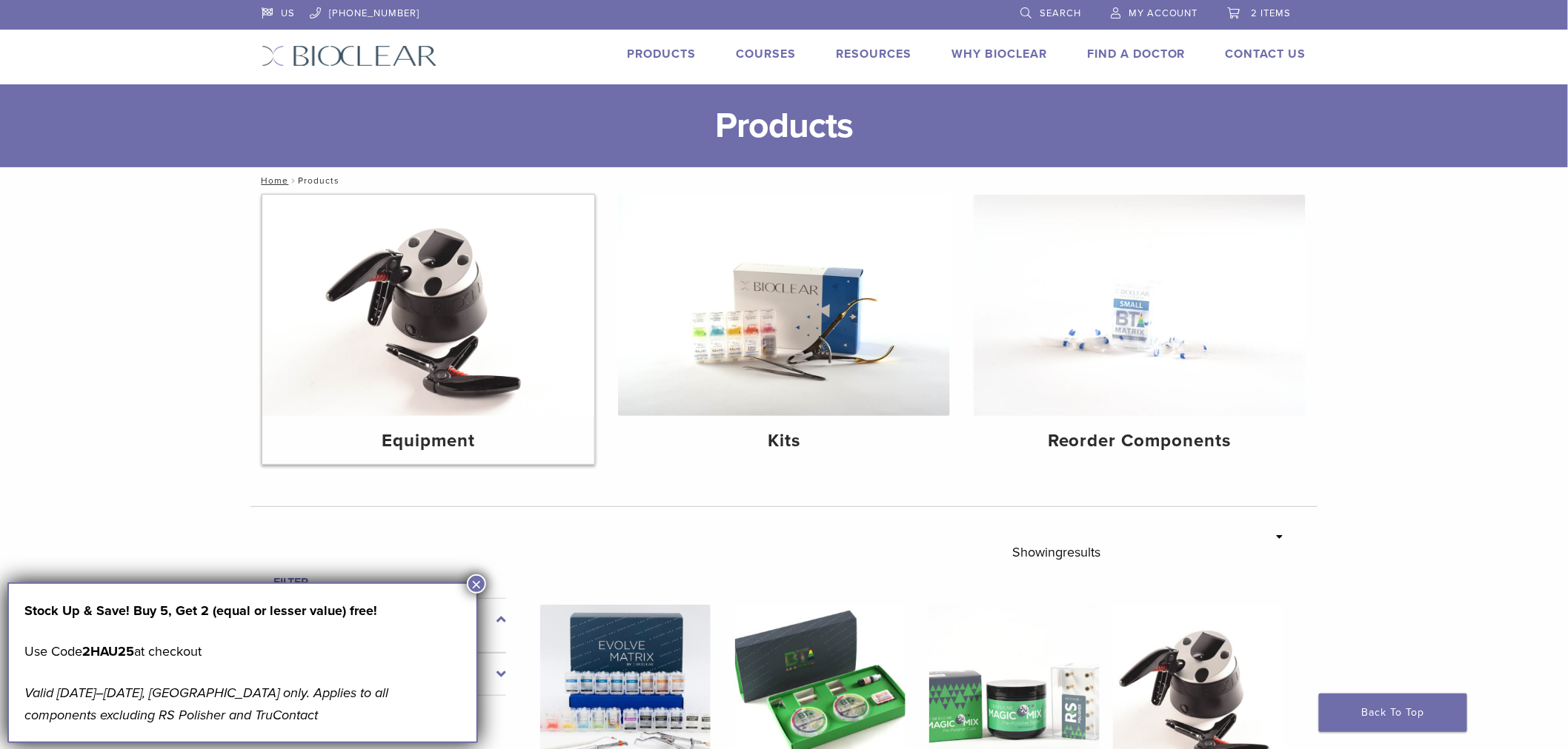
click at [397, 428] on h4 "Equipment" at bounding box center [427, 441] width 308 height 27
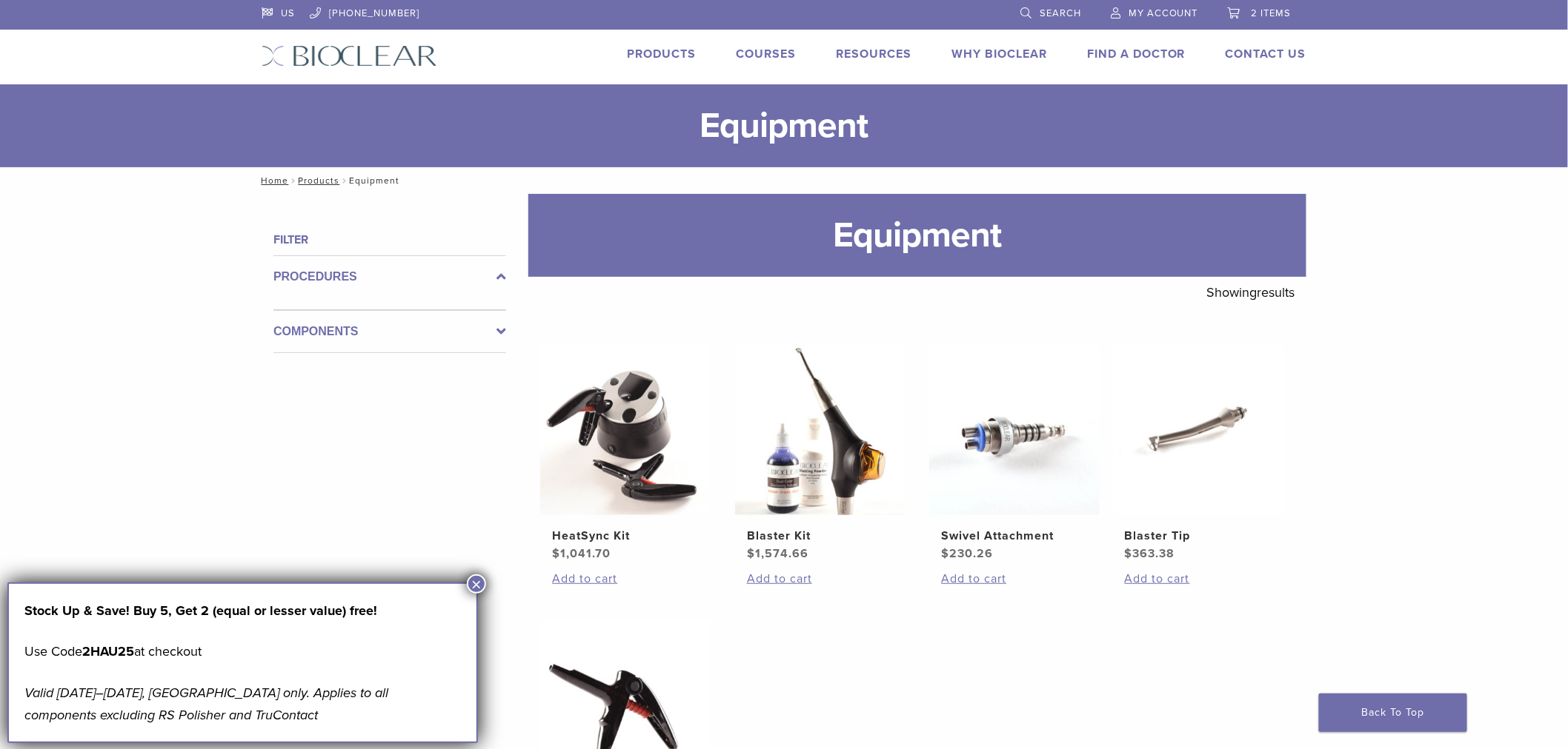
click at [505, 338] on icon at bounding box center [501, 331] width 9 height 18
click at [668, 46] on link "Products" at bounding box center [661, 54] width 69 height 15
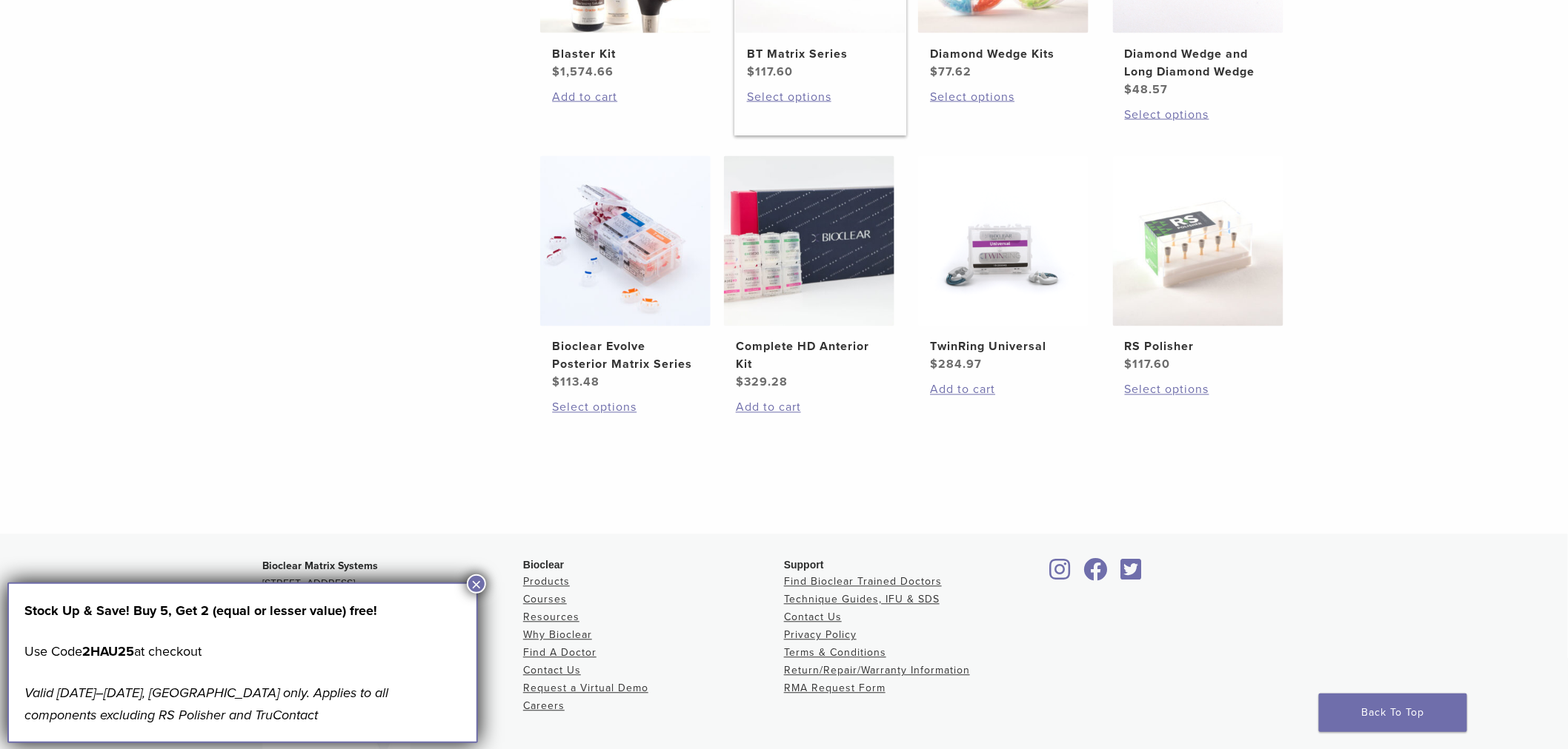
scroll to position [1054, 0]
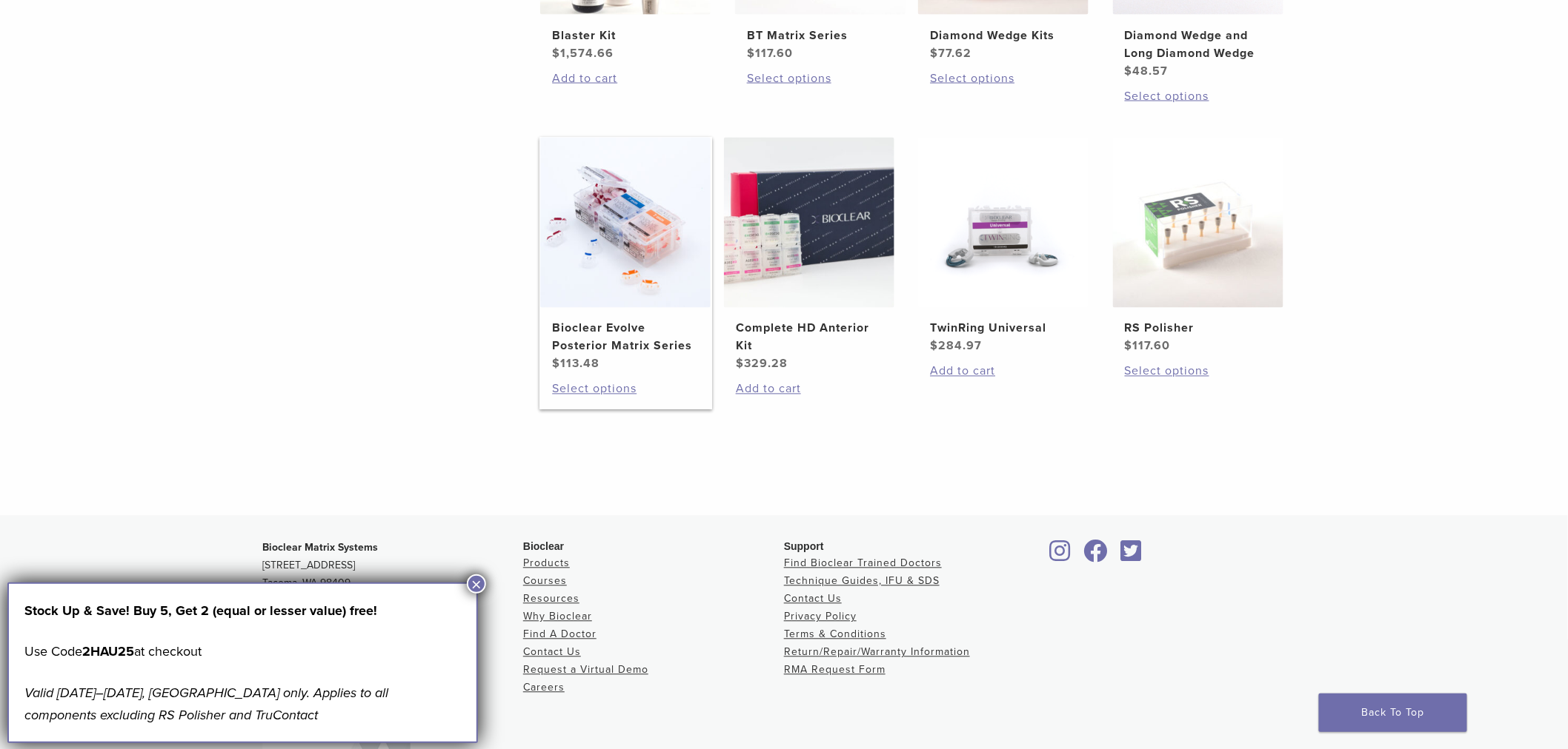
click at [571, 290] on img at bounding box center [625, 223] width 171 height 170
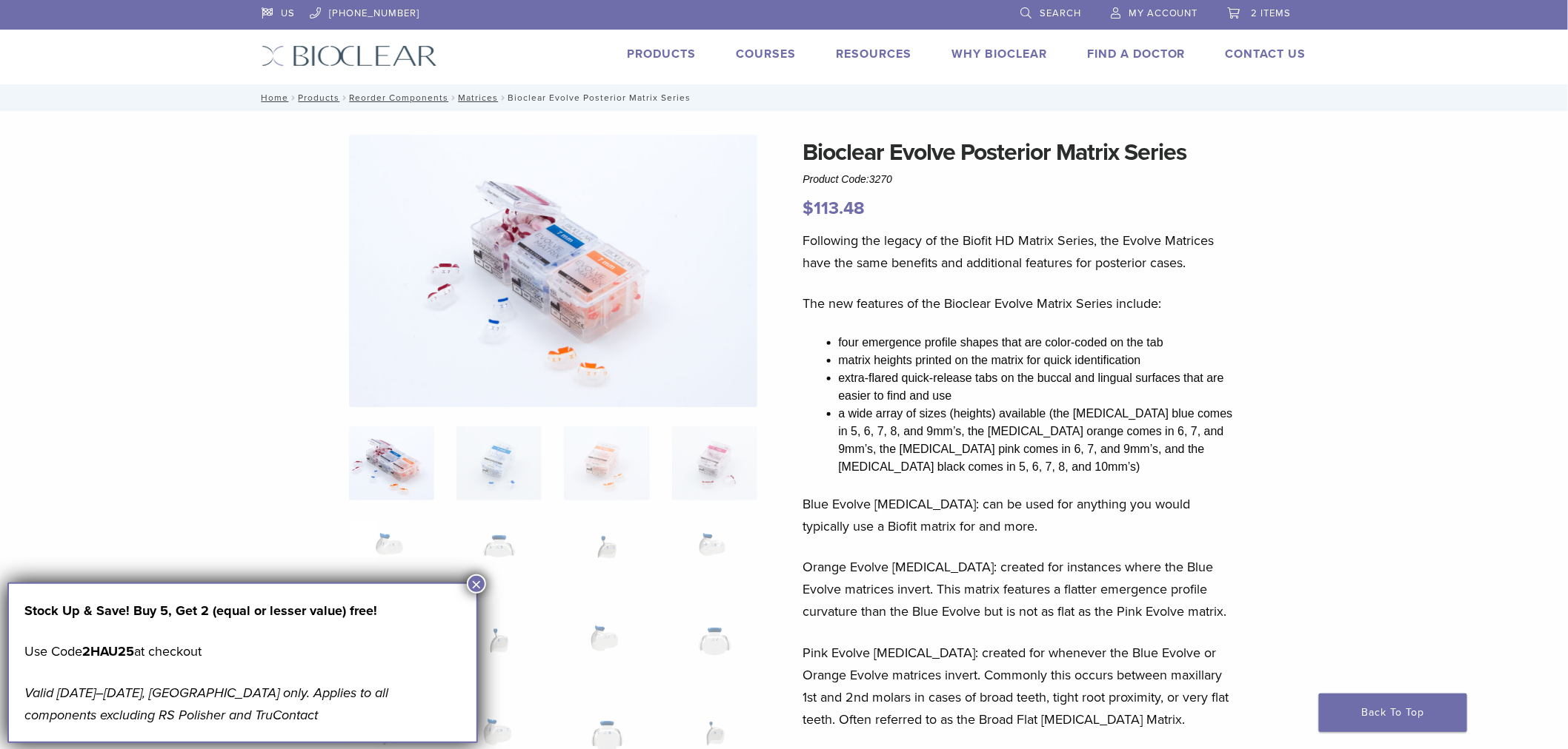
click at [687, 53] on link "Products" at bounding box center [661, 54] width 69 height 15
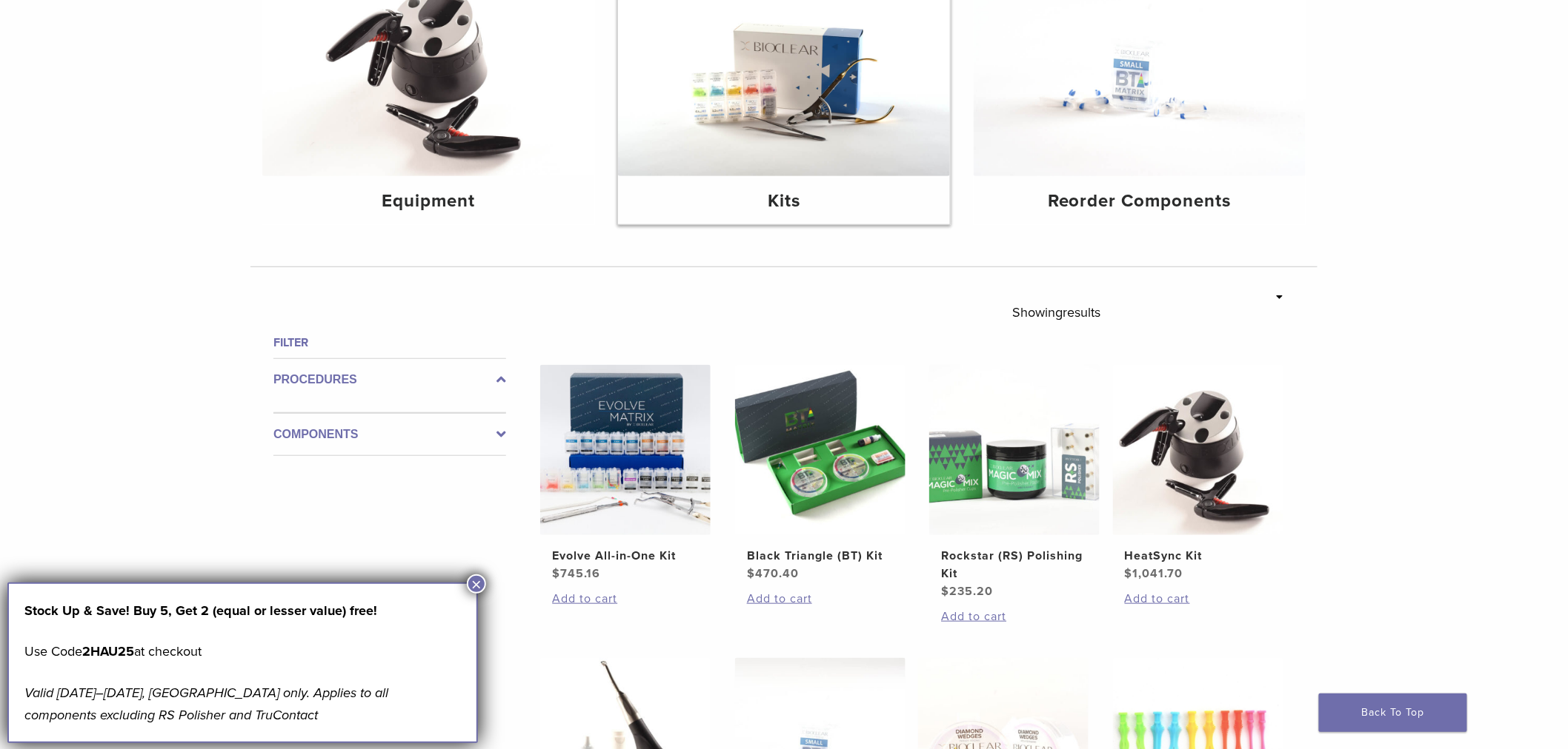
scroll to position [270, 0]
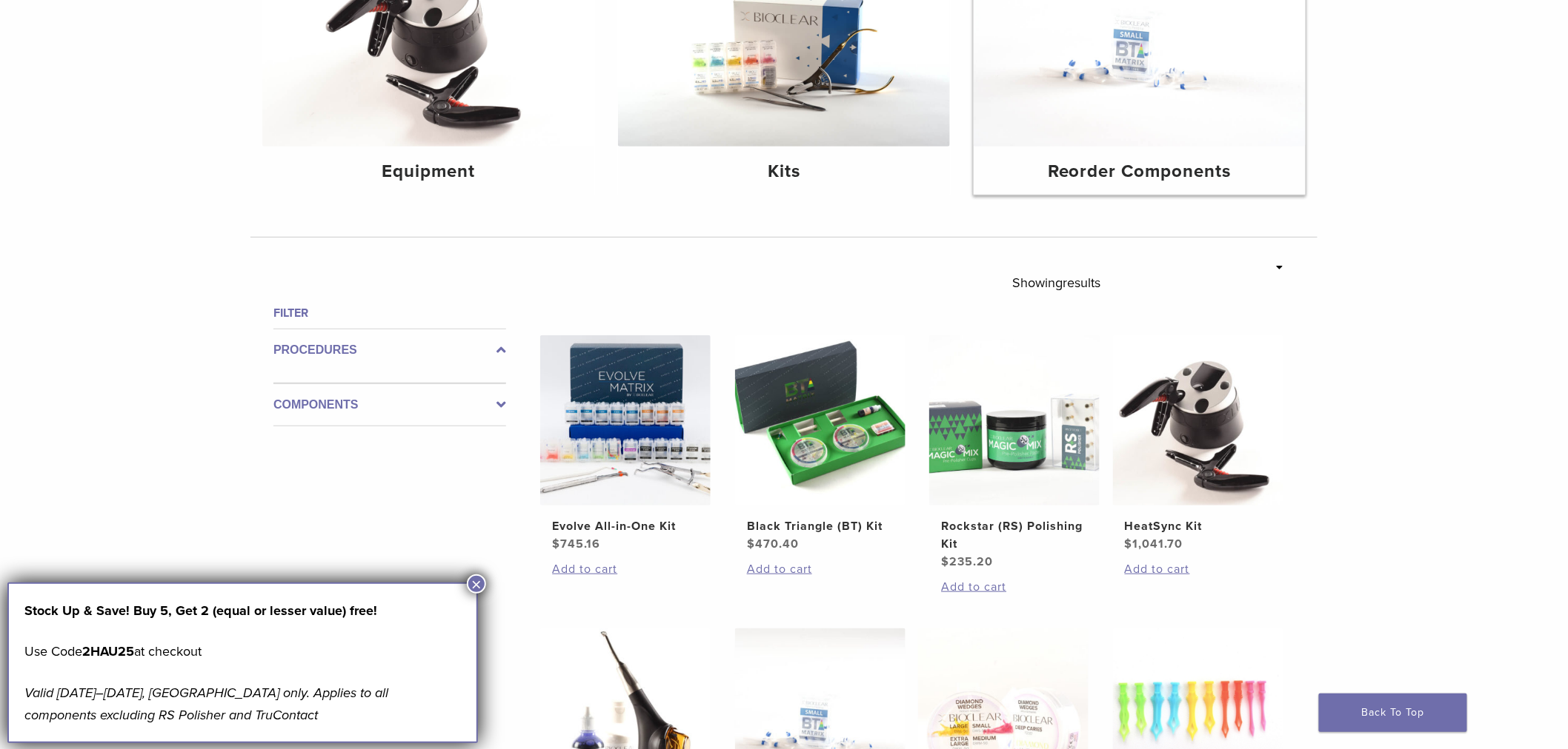
click at [1175, 107] on img at bounding box center [1140, 36] width 332 height 222
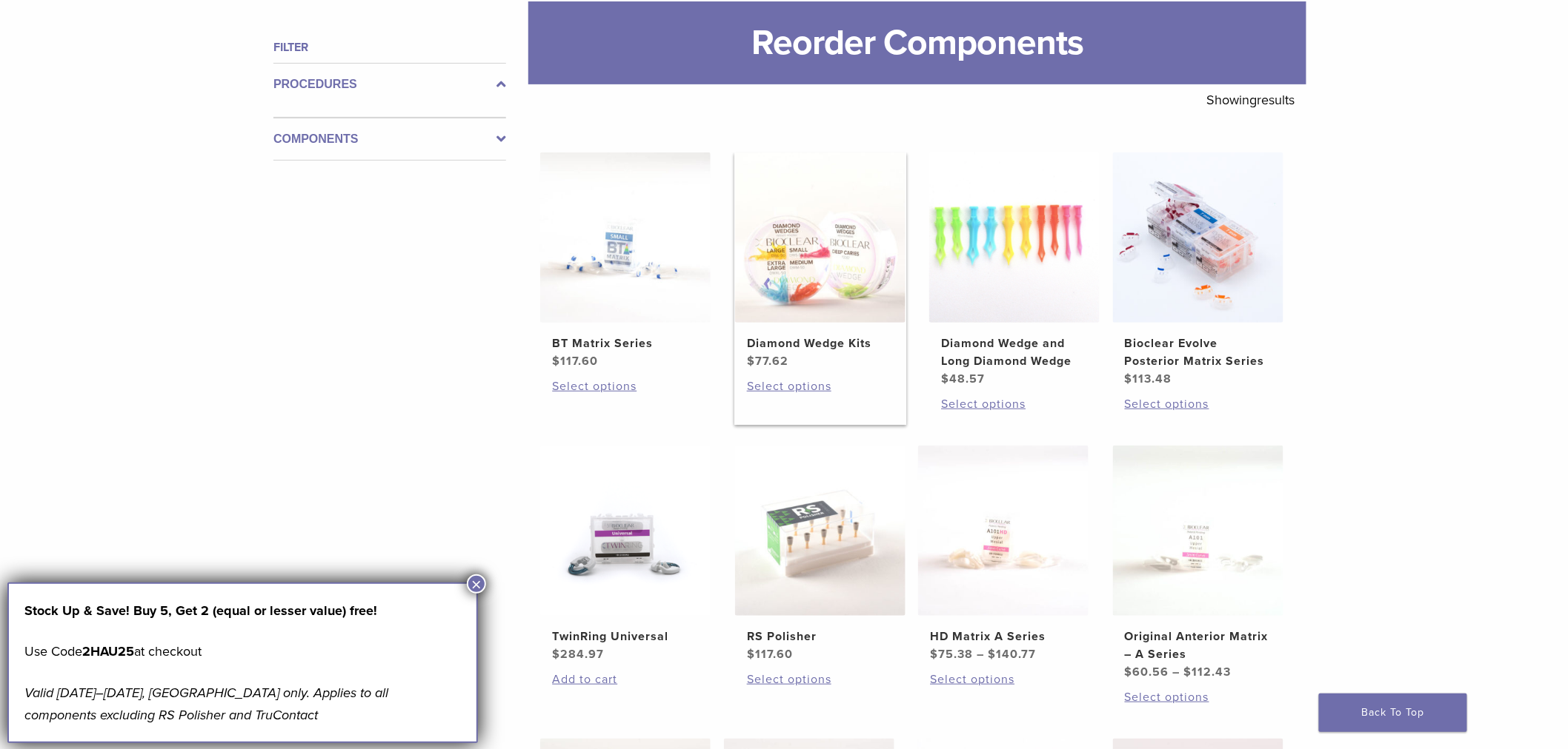
scroll to position [190, 0]
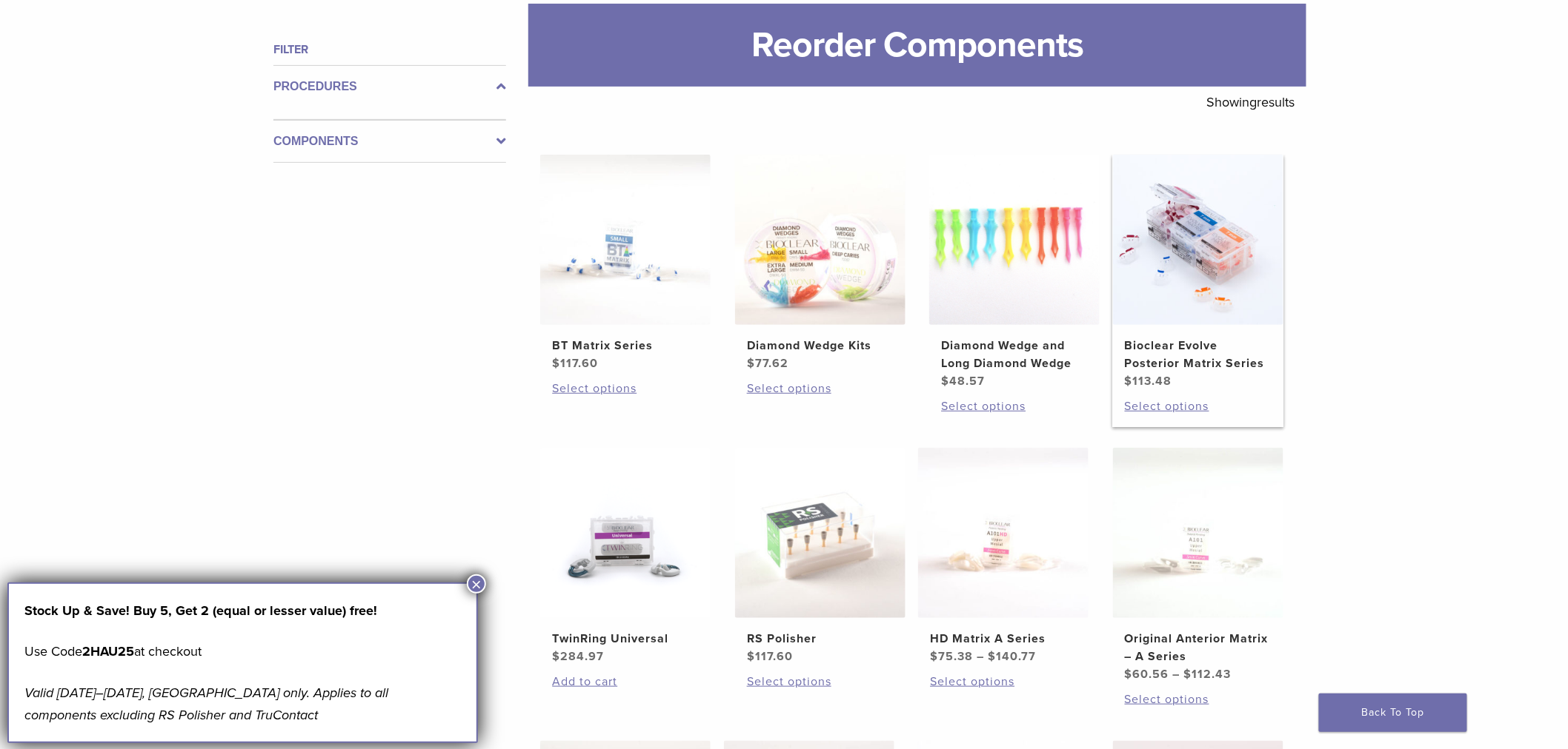
click at [1198, 311] on img at bounding box center [1199, 240] width 171 height 170
click at [1198, 308] on img at bounding box center [1199, 240] width 171 height 170
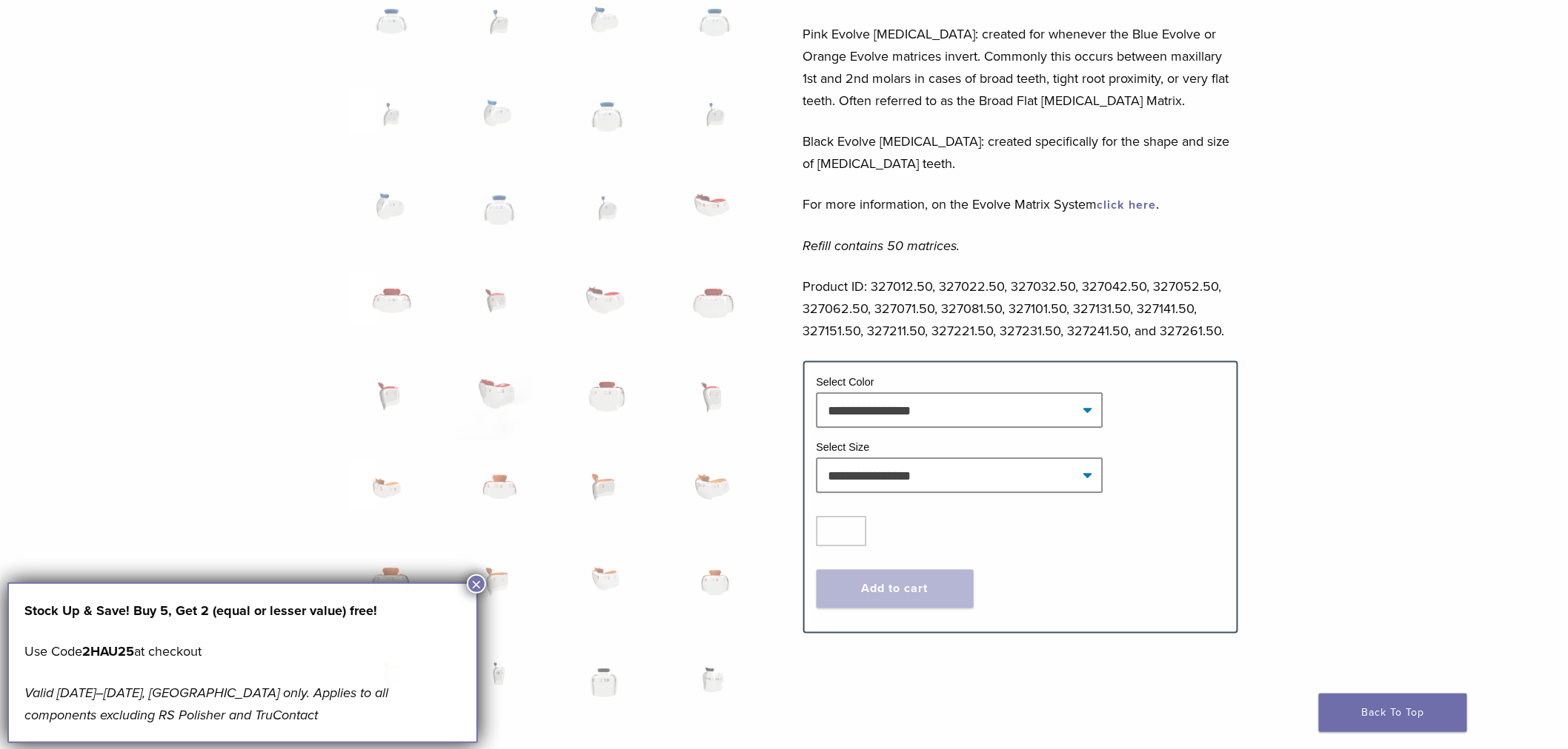
scroll to position [660, 0]
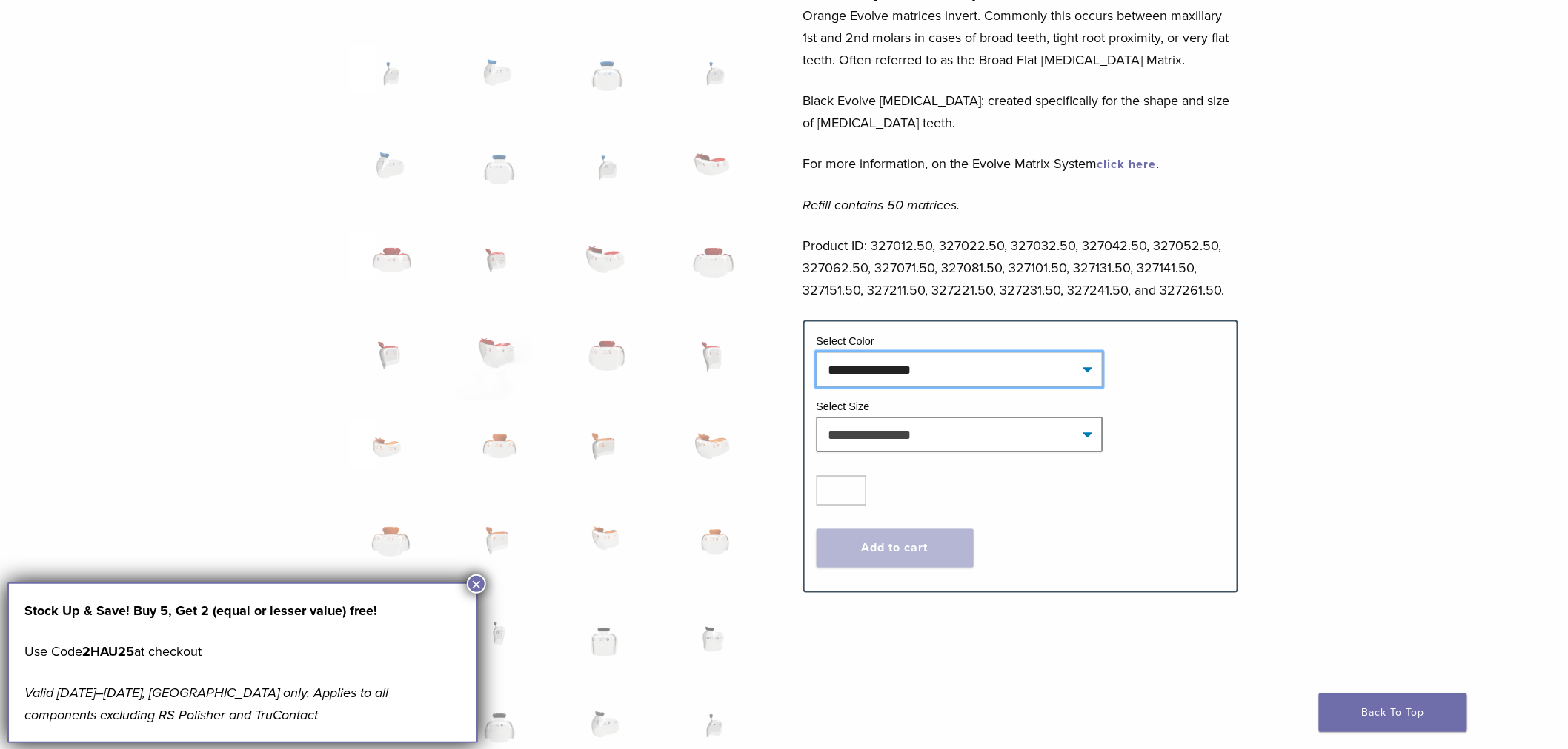
click at [1008, 381] on select "**********" at bounding box center [960, 369] width 286 height 34
click at [817, 352] on select "**********" at bounding box center [960, 369] width 286 height 34
select select "*****"
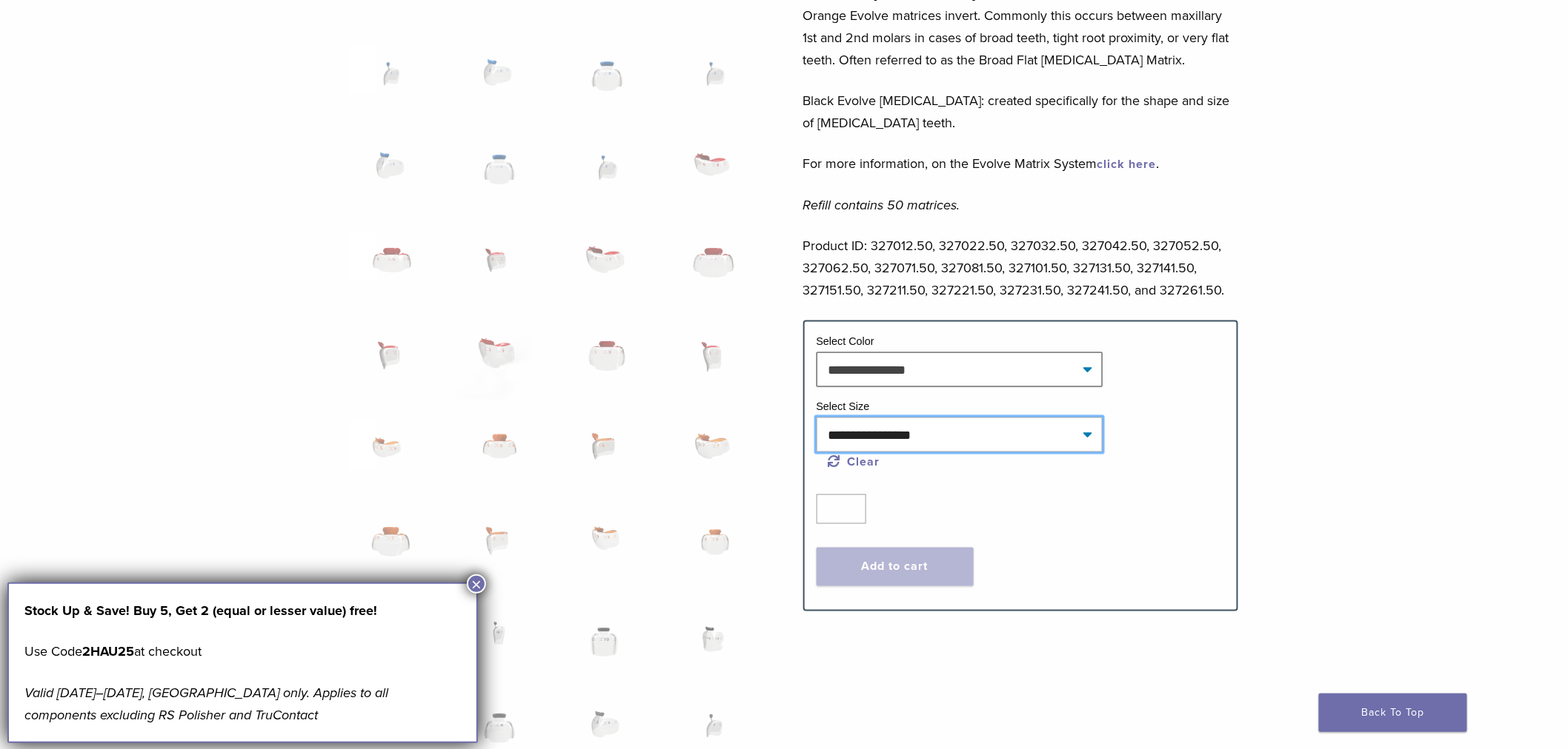
click at [974, 435] on select "**********" at bounding box center [960, 435] width 286 height 34
select select "***"
click at [817, 419] on select "**********" at bounding box center [960, 435] width 286 height 34
select select "*****"
select select "***"
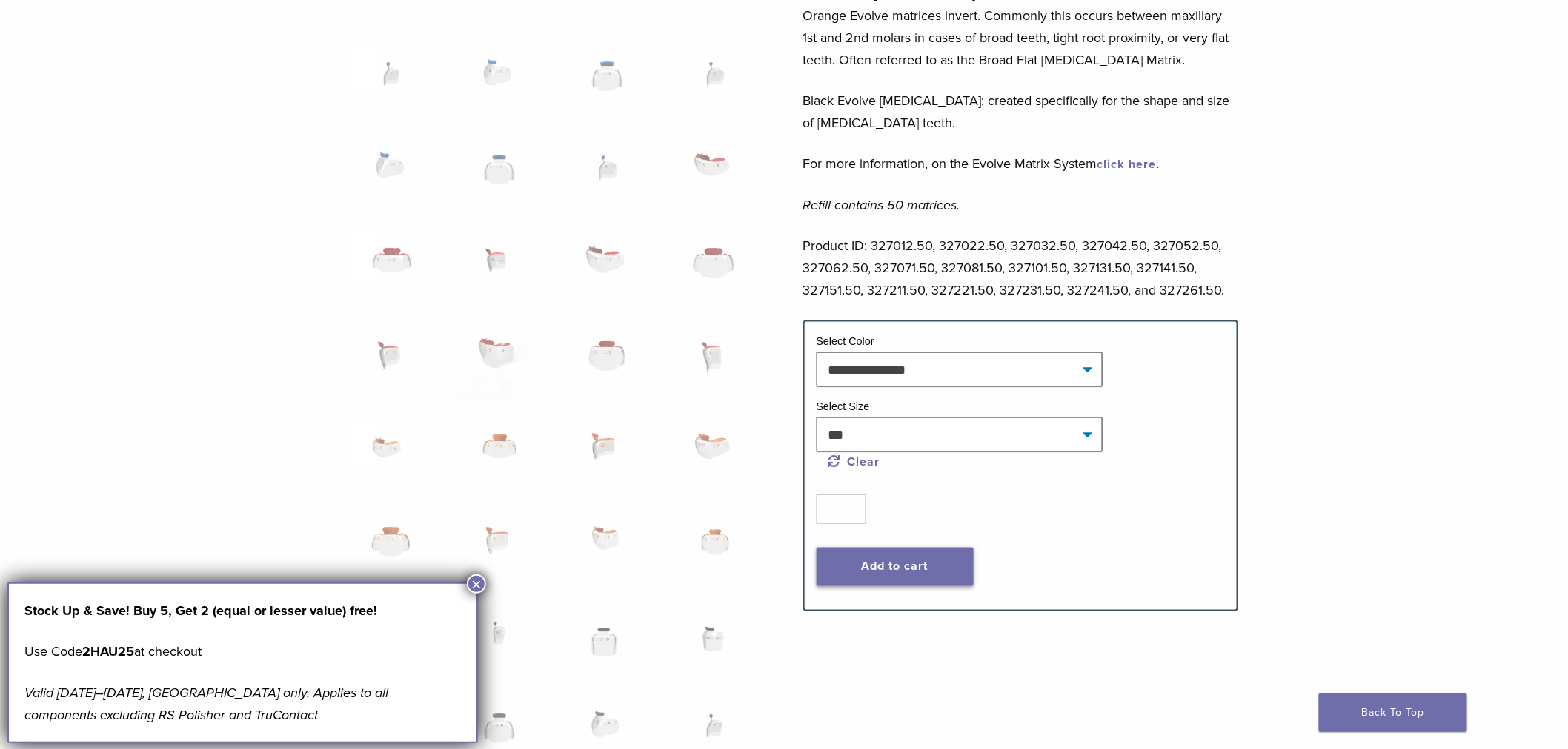
click at [885, 563] on button "Add to cart" at bounding box center [895, 567] width 157 height 39
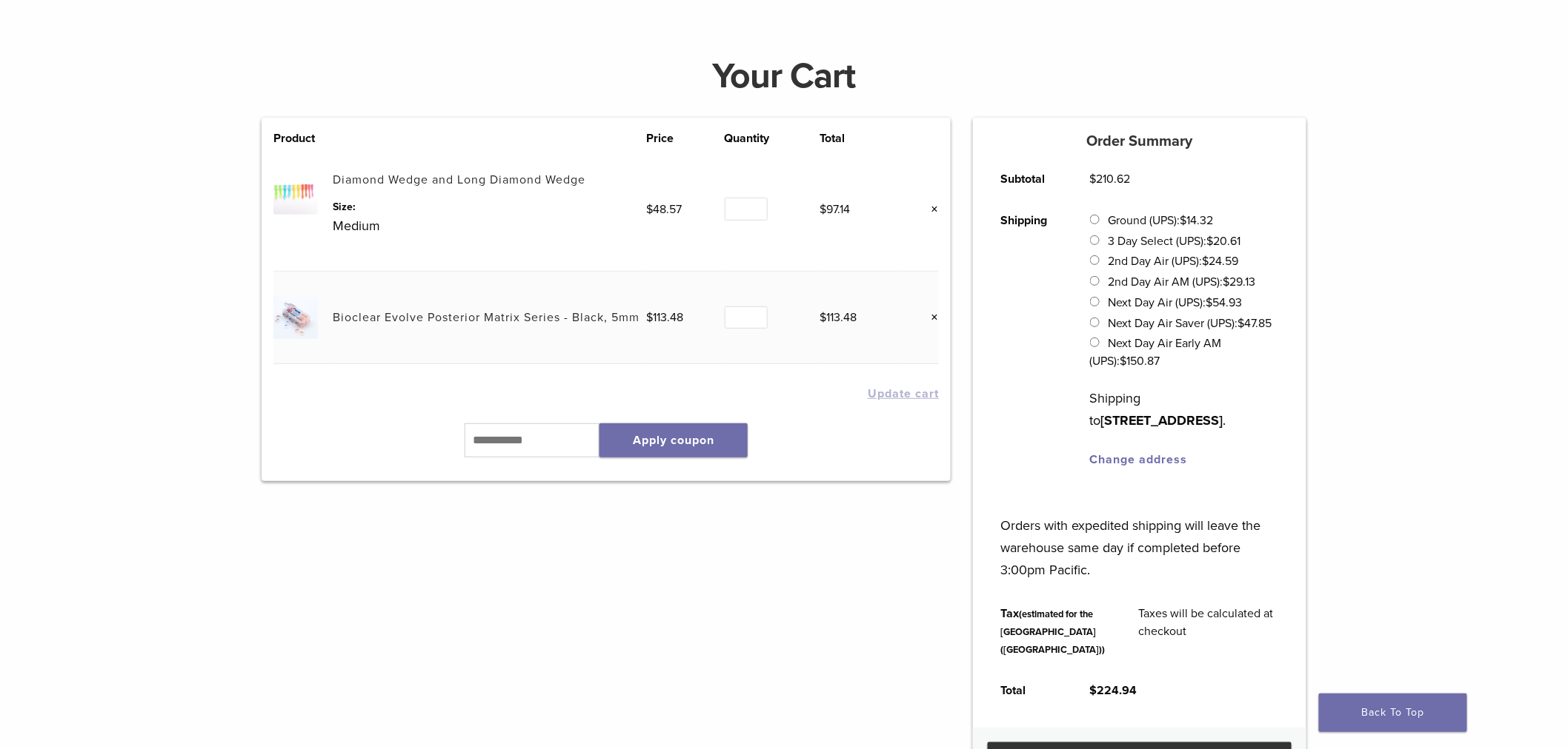
scroll to position [188, 0]
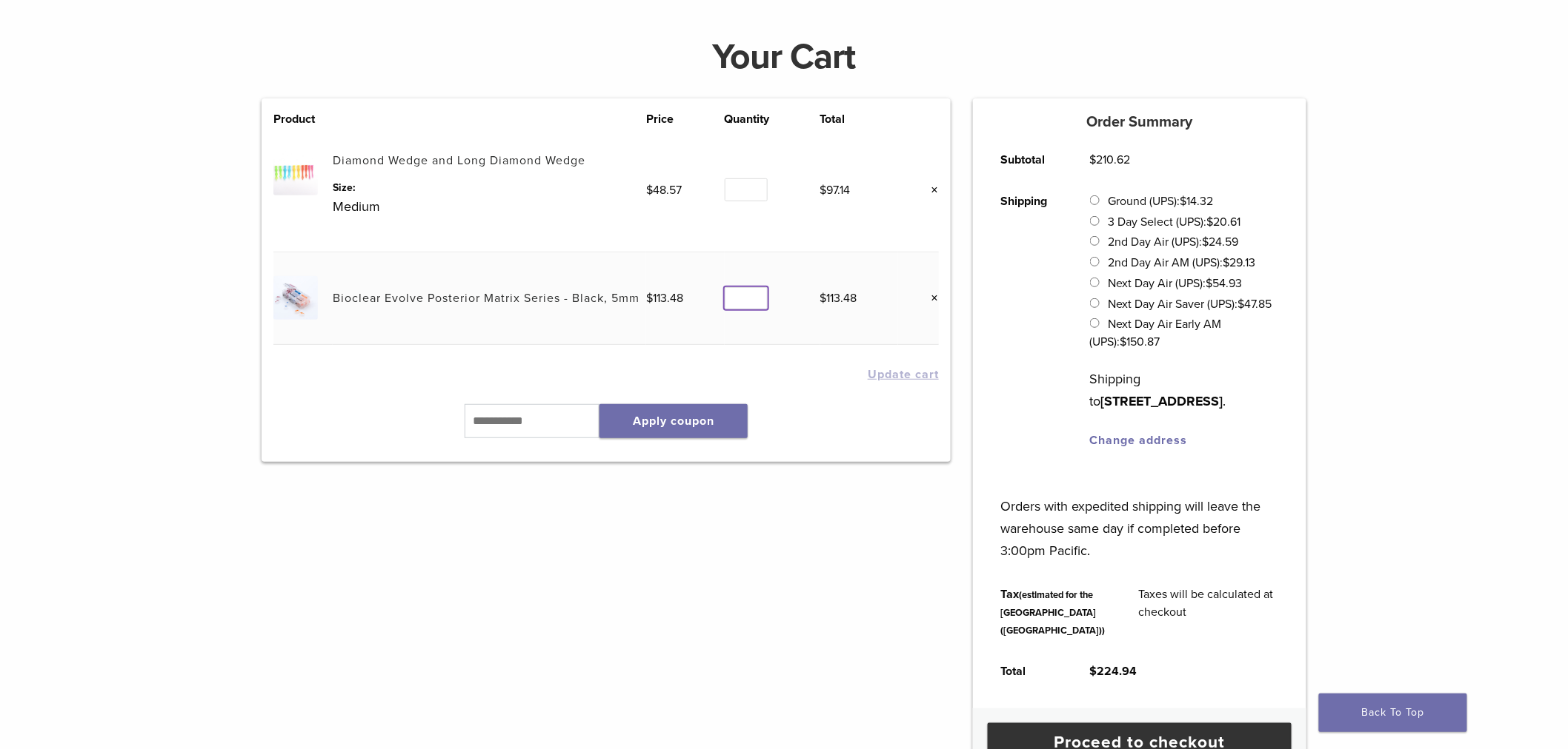
click at [756, 299] on input "*" at bounding box center [746, 298] width 43 height 23
click at [756, 294] on input "*" at bounding box center [746, 298] width 43 height 23
type input "*"
click at [756, 294] on input "*" at bounding box center [746, 298] width 43 height 23
click at [929, 299] on link "×" at bounding box center [929, 298] width 19 height 19
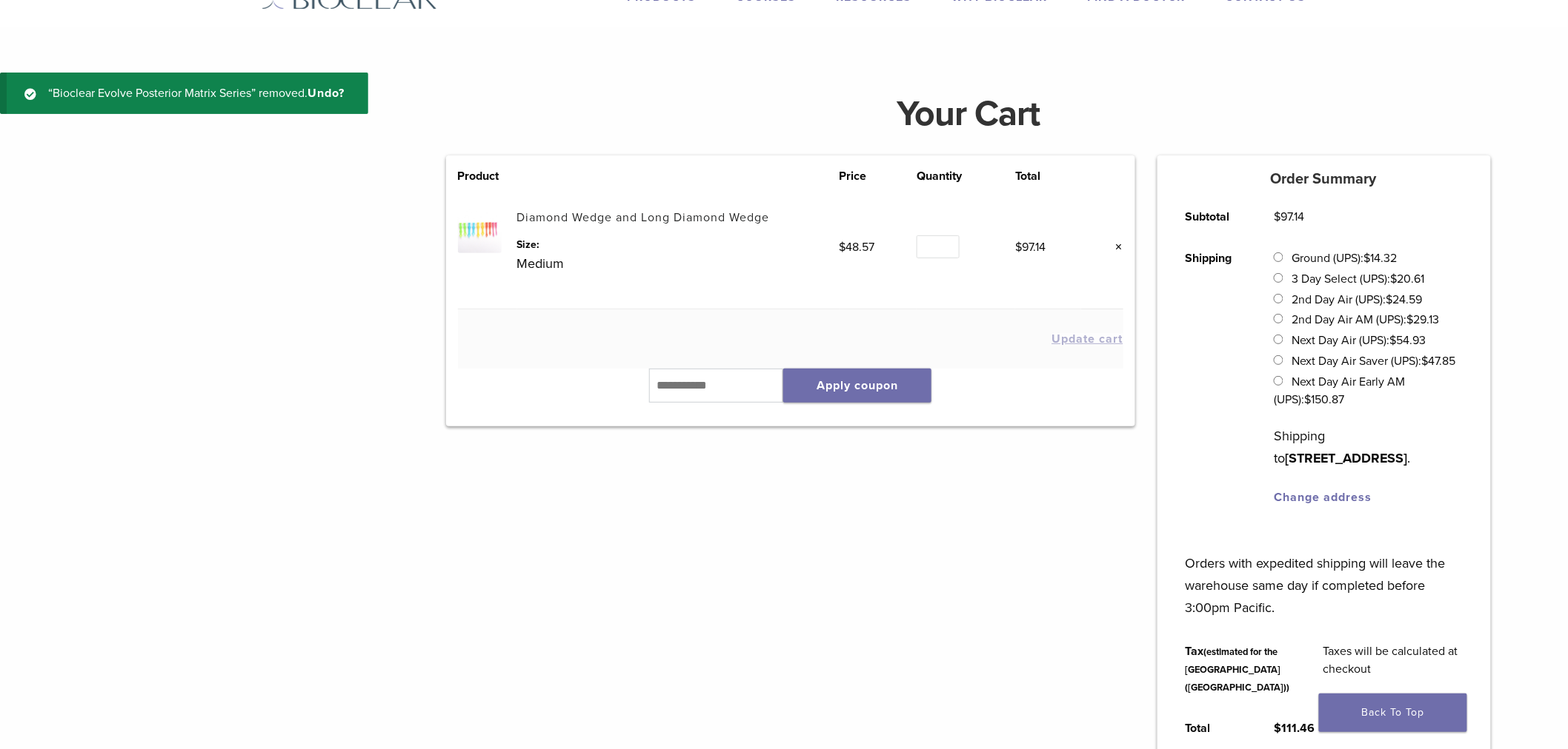
scroll to position [56, 0]
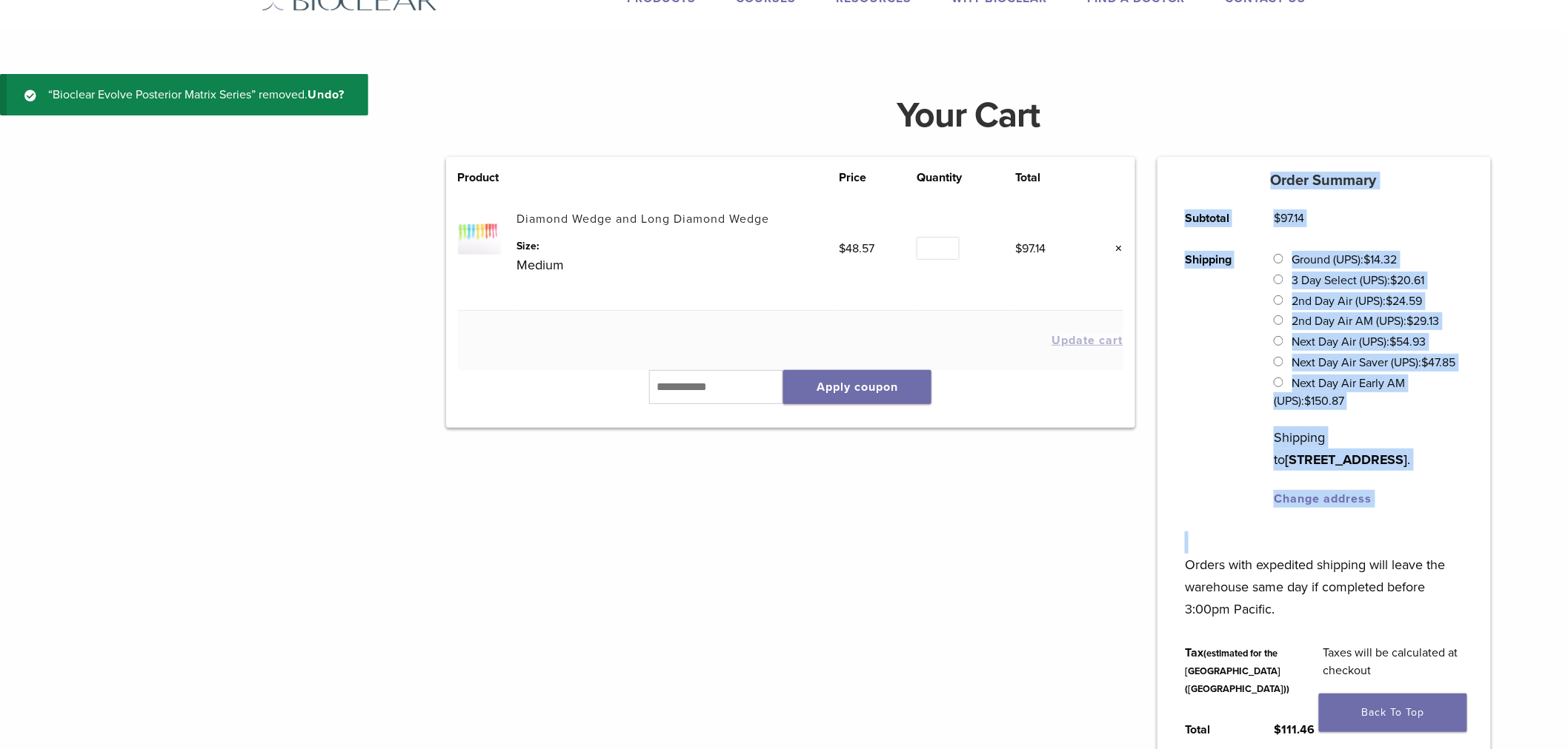
drag, startPoint x: 905, startPoint y: 454, endPoint x: 1175, endPoint y: 573, distance: 295.1
click at [1175, 573] on div "Your Cart Product Price Quantity Total Diamond Wedge and Long Diamond Wedge Siz…" at bounding box center [968, 455] width 1067 height 761
click at [1040, 586] on div "Product Price Quantity Total Diamond Wedge and Long Diamond Wedge Size: Medium …" at bounding box center [790, 496] width 712 height 678
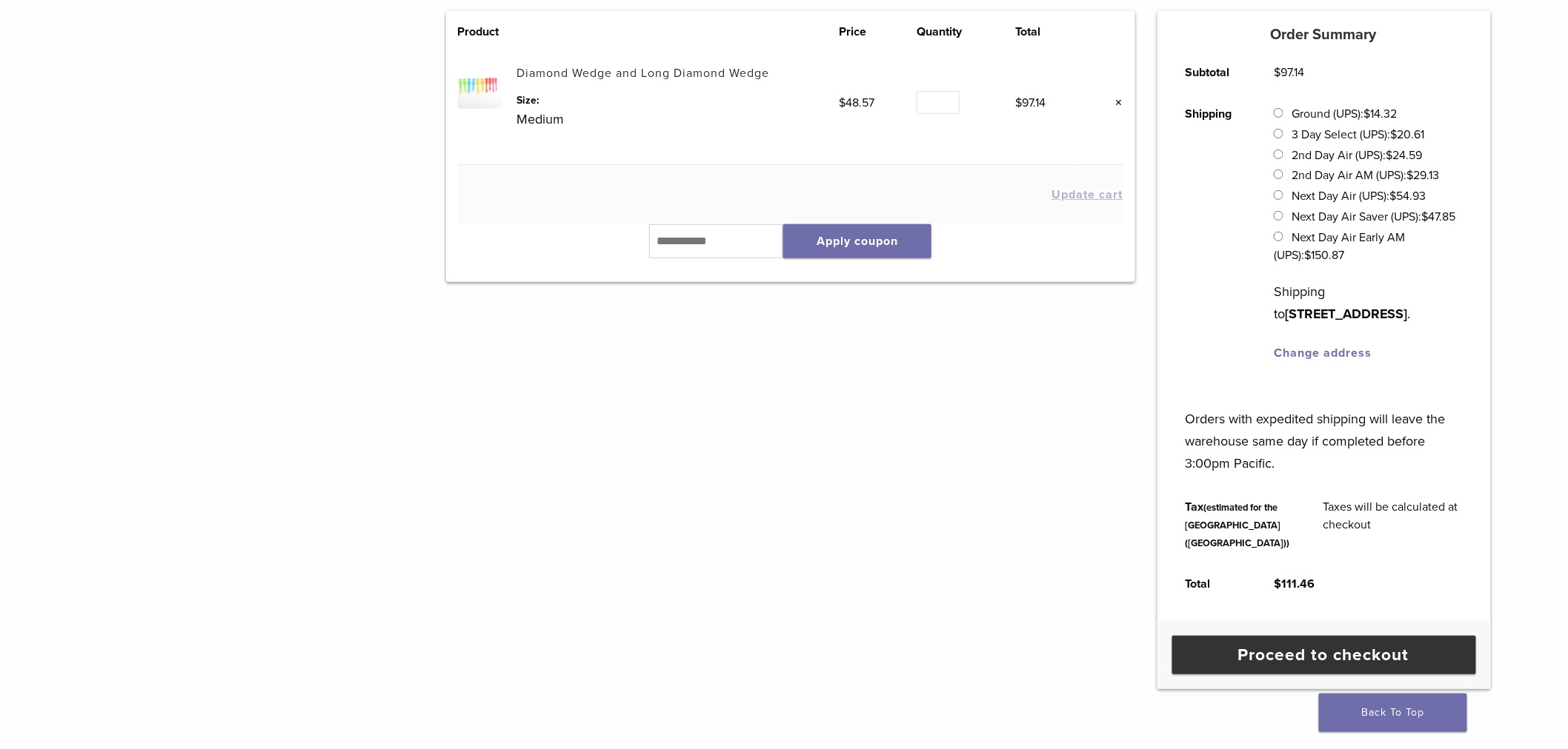
scroll to position [353, 0]
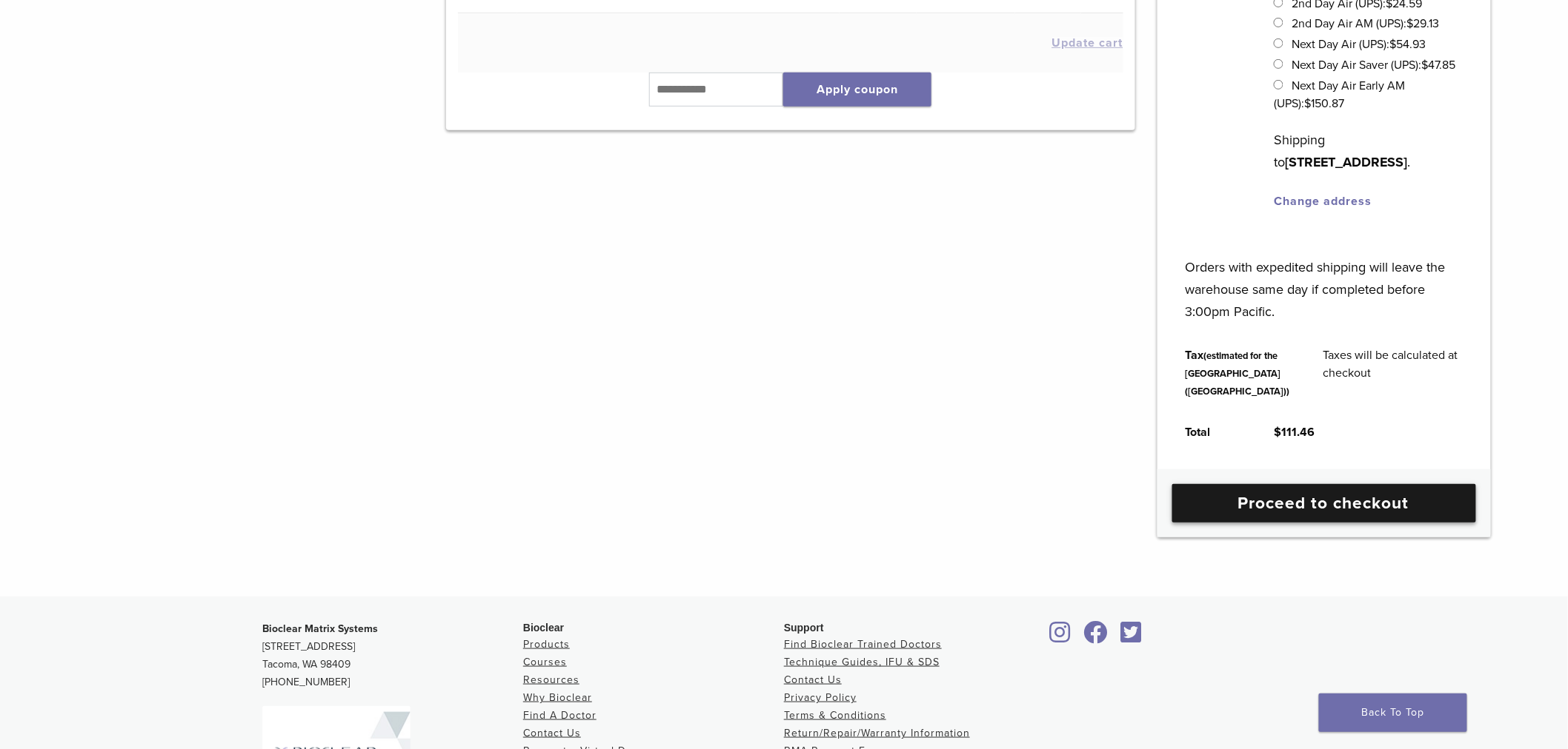
click at [1309, 523] on link "Proceed to checkout" at bounding box center [1324, 503] width 304 height 39
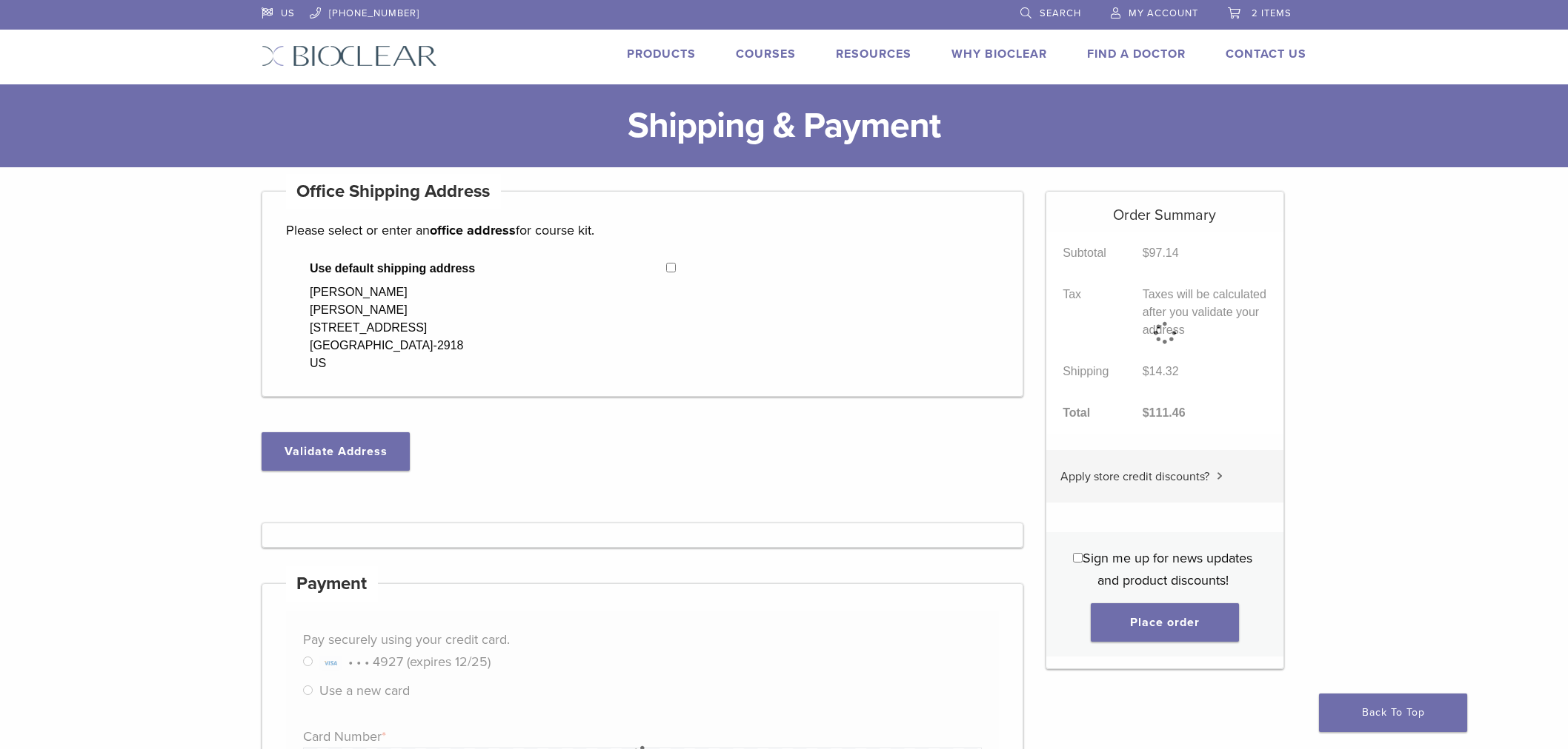
select select "**"
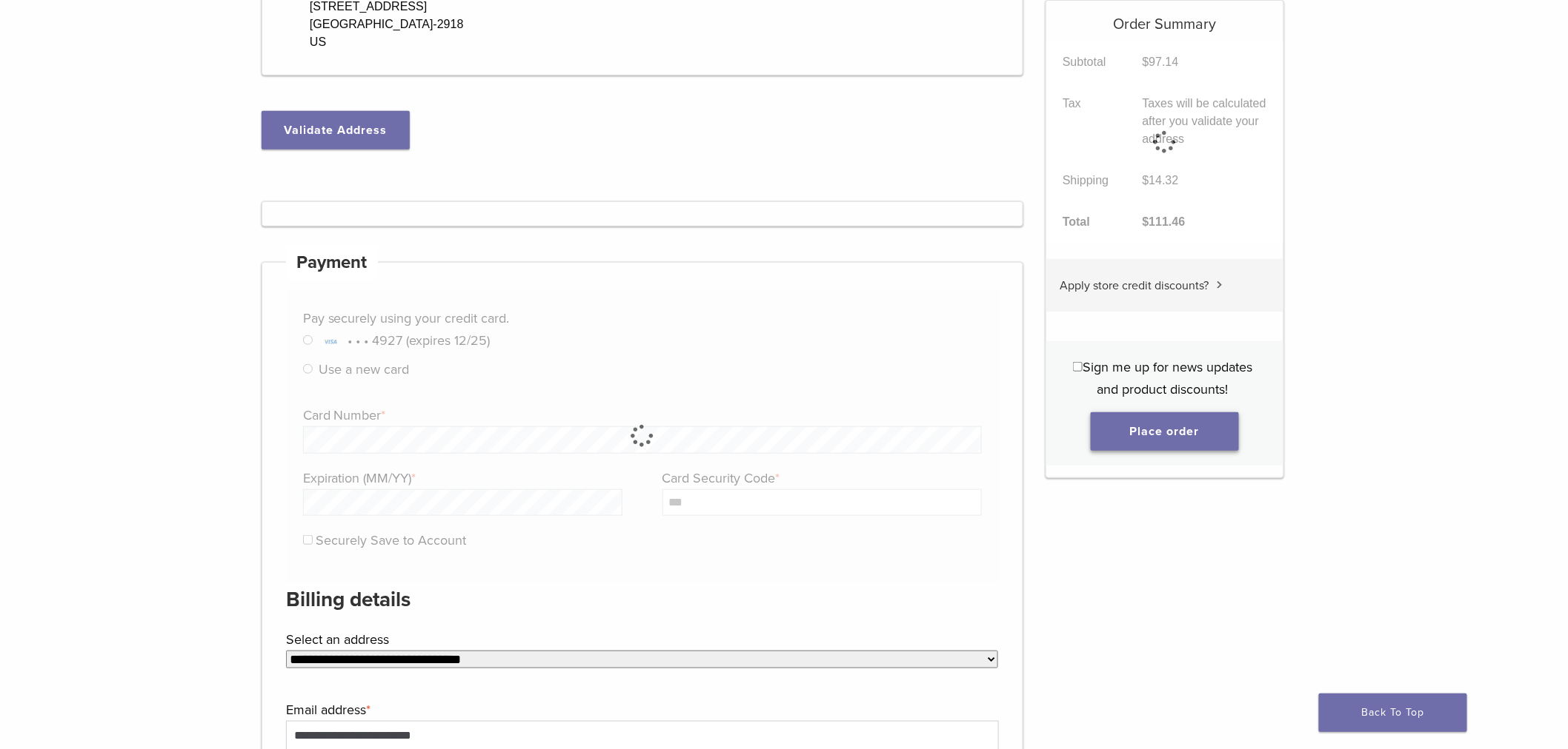
click at [1194, 431] on button "Place order" at bounding box center [1164, 432] width 148 height 39
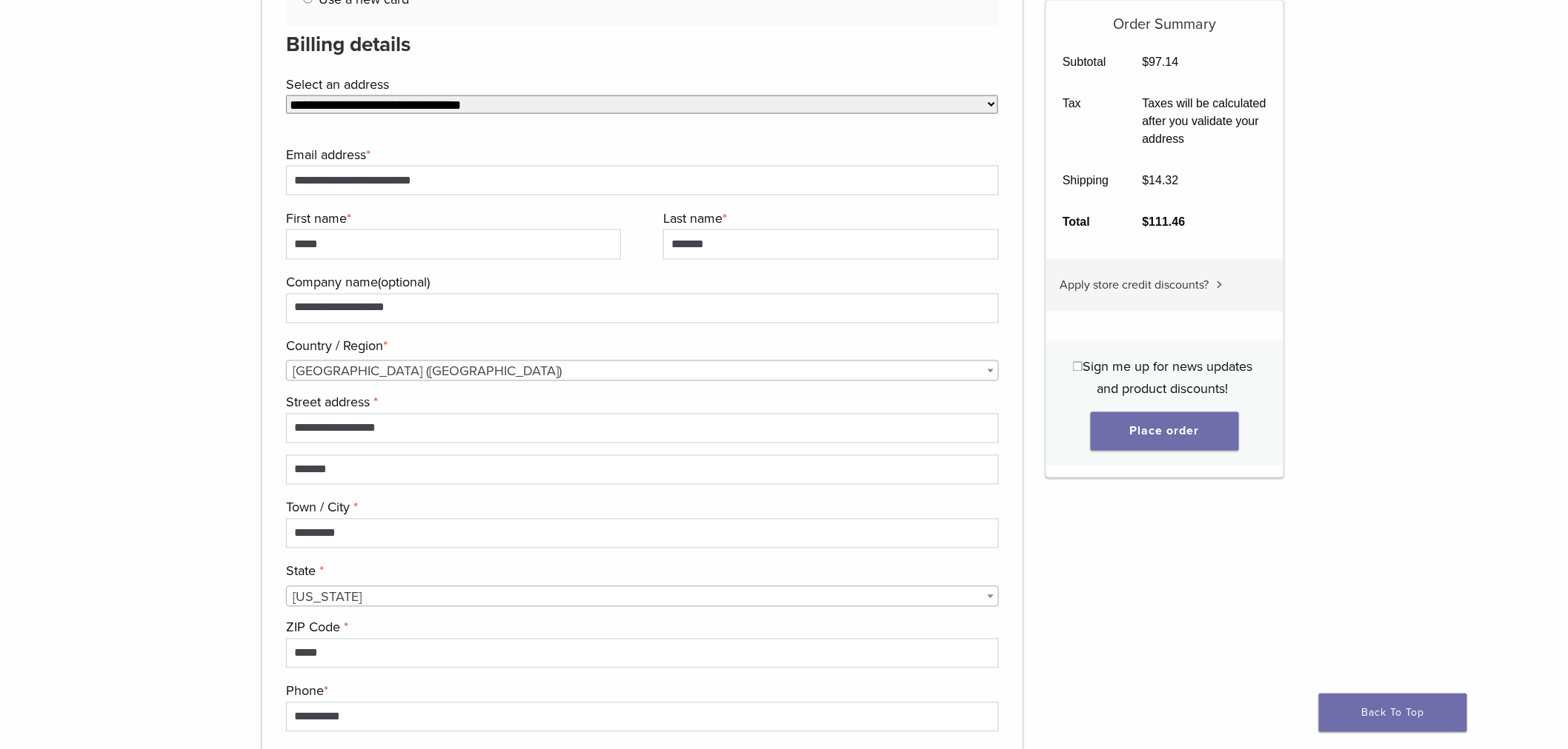
scroll to position [975, 0]
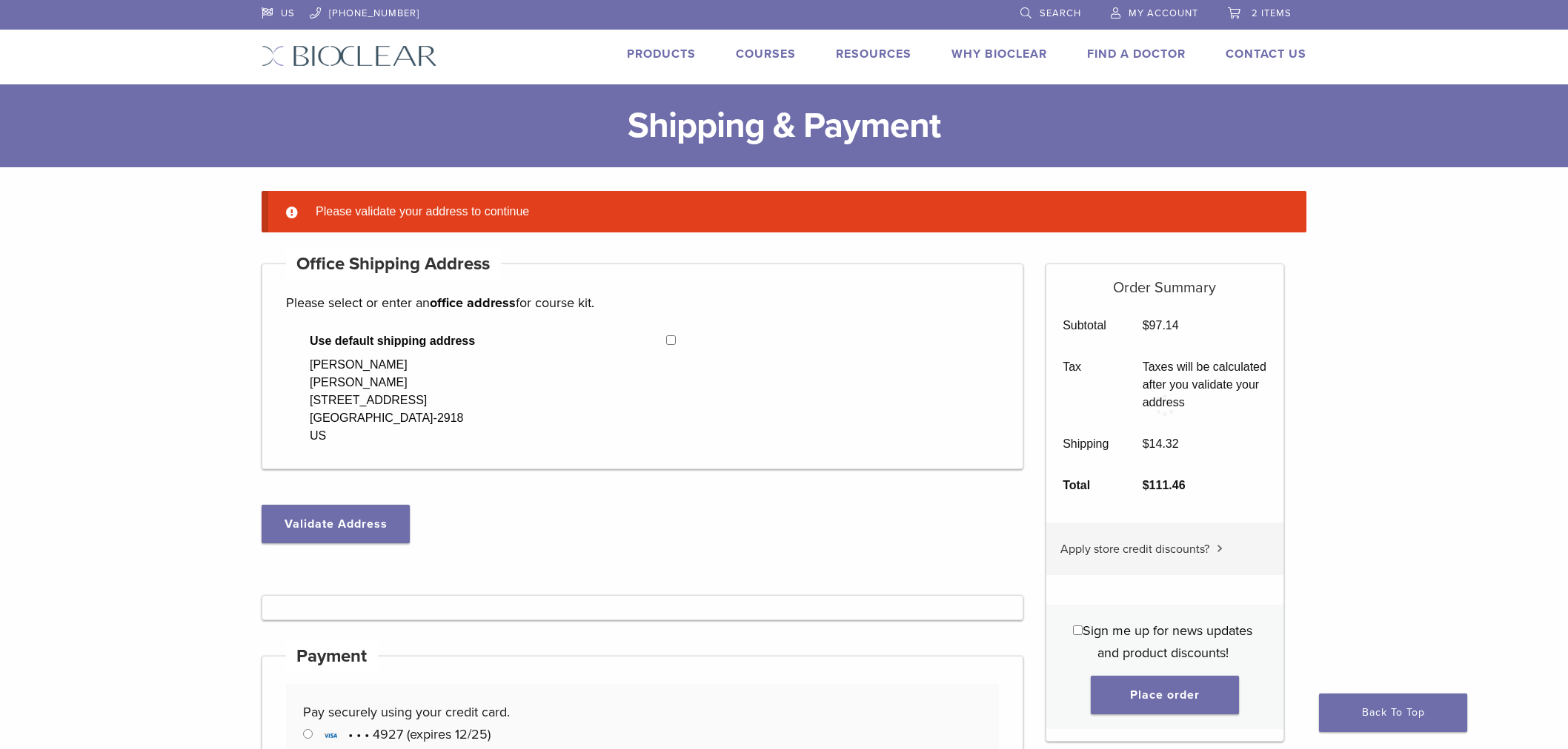
select select "**"
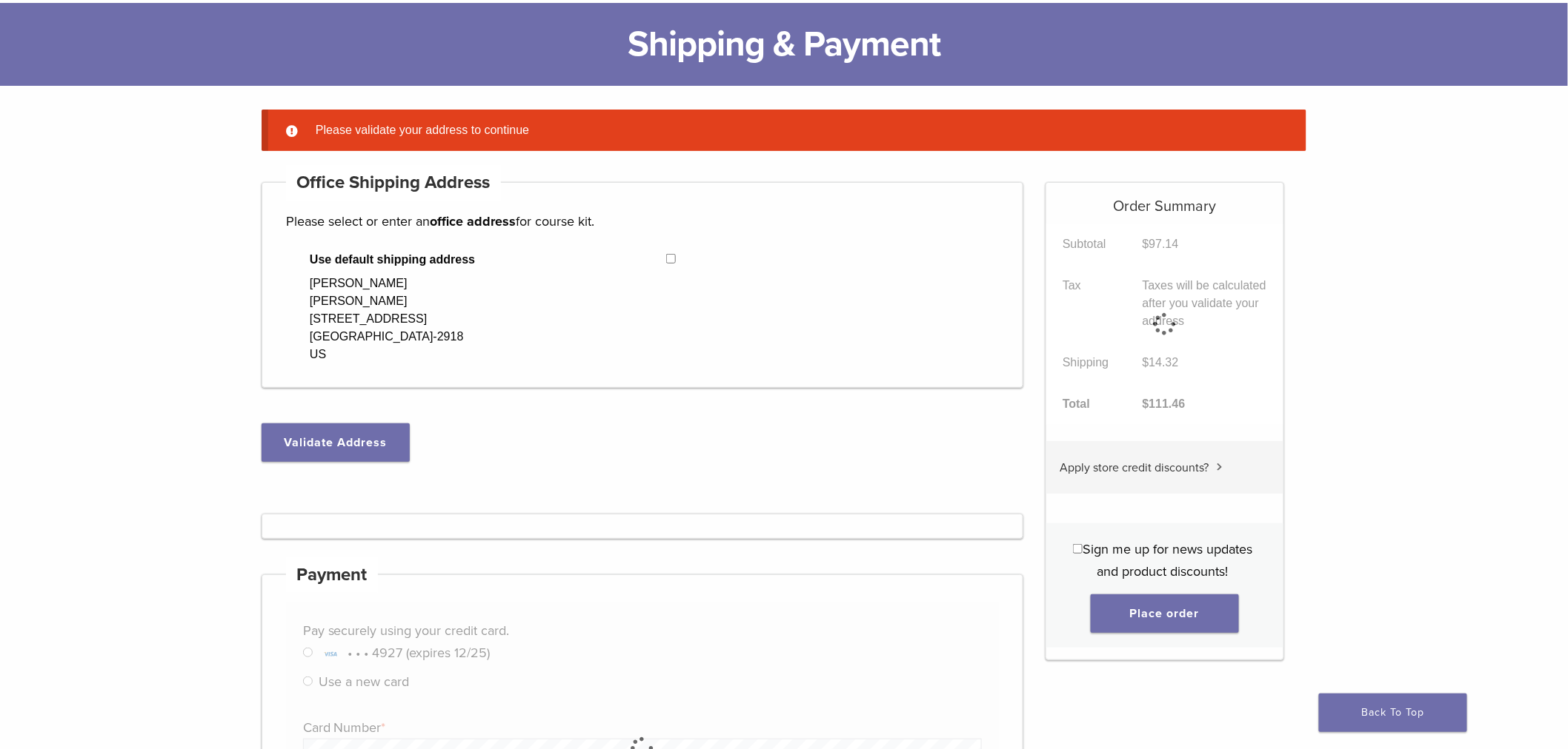
click at [325, 444] on button "Validate Address" at bounding box center [335, 442] width 148 height 39
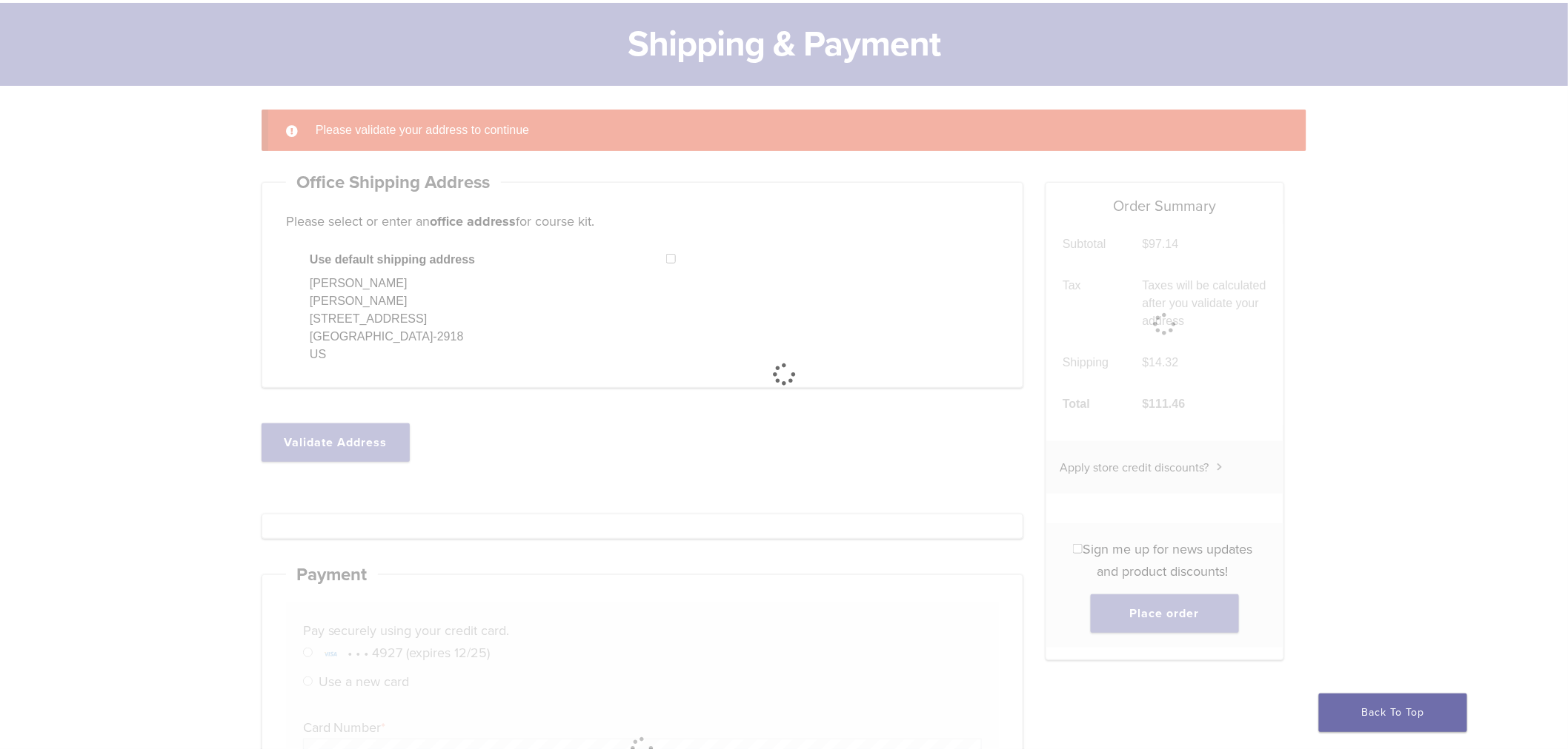
select select "**"
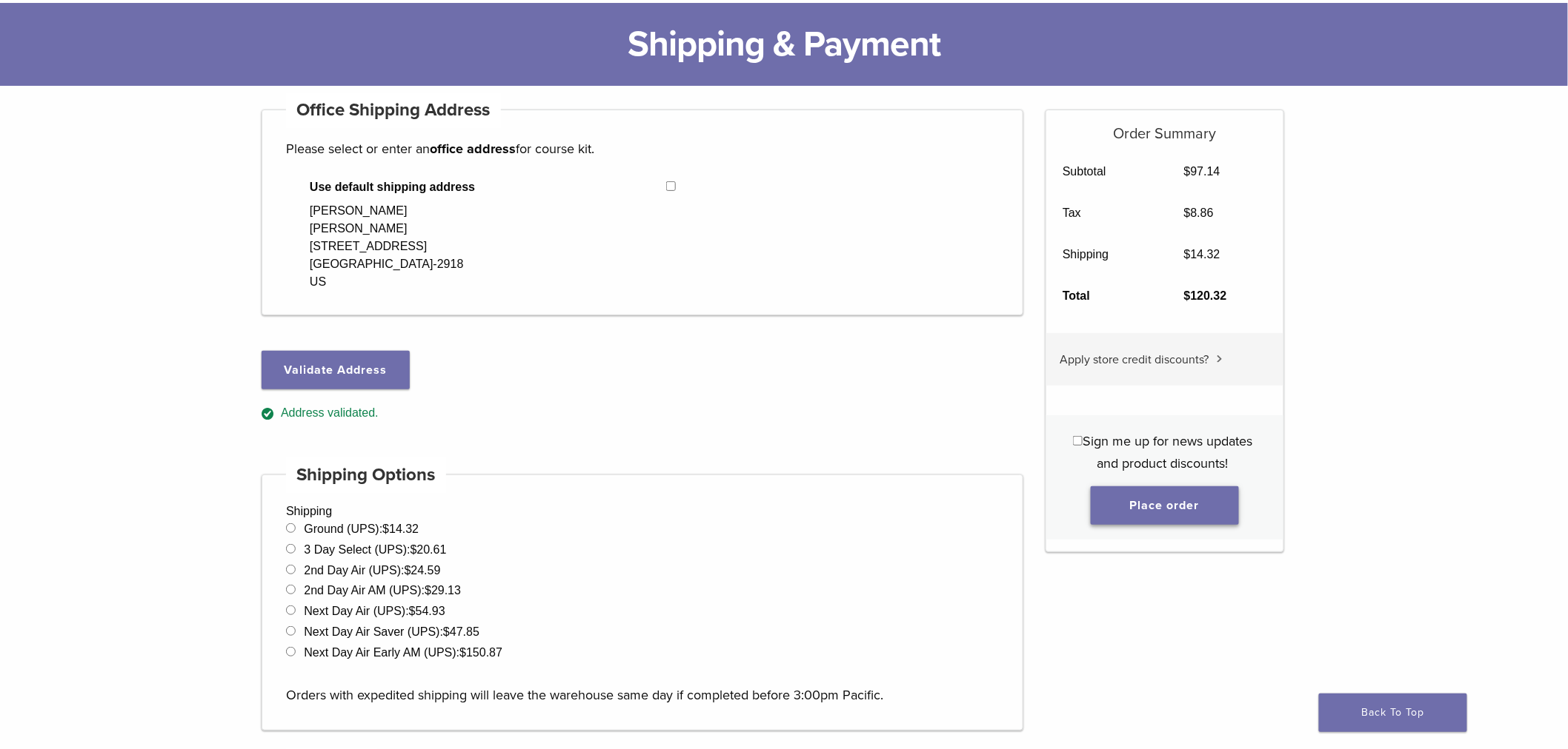
click at [1151, 493] on button "Place order" at bounding box center [1164, 506] width 148 height 39
